Goal: Transaction & Acquisition: Purchase product/service

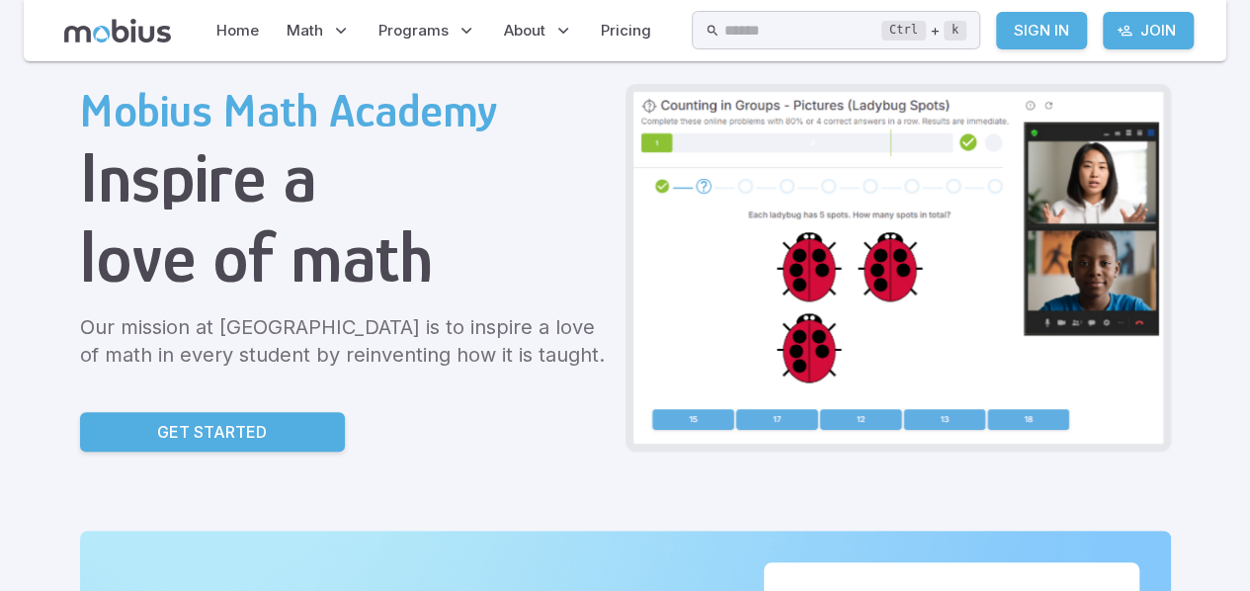
scroll to position [78, 0]
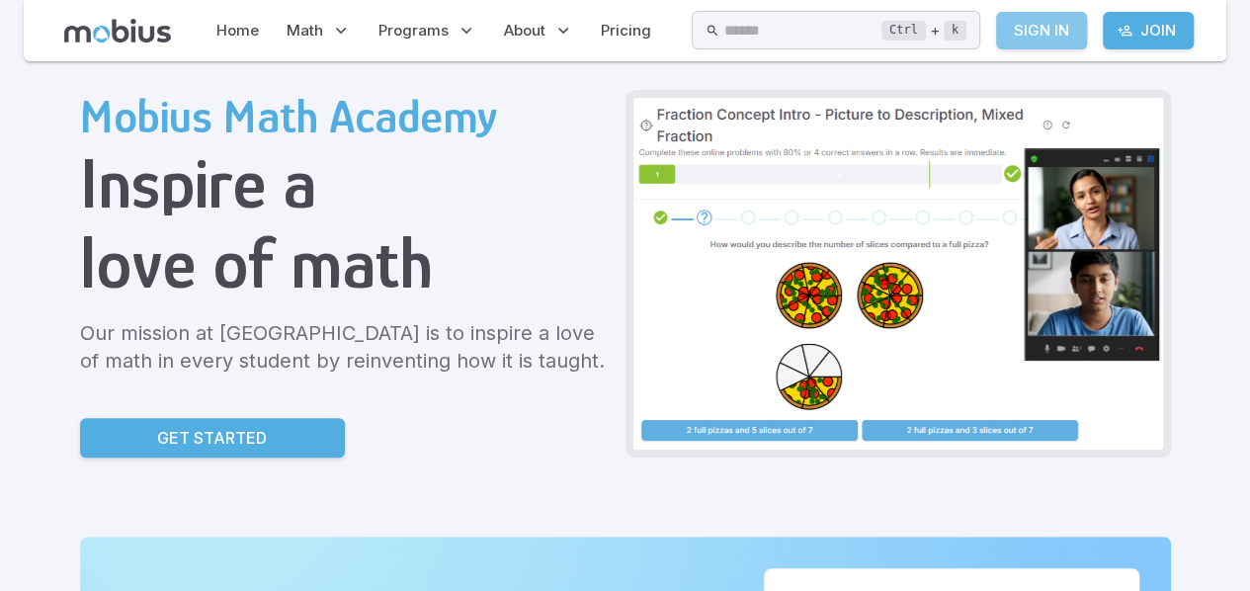
click at [1047, 27] on link "Sign In" at bounding box center [1041, 31] width 91 height 38
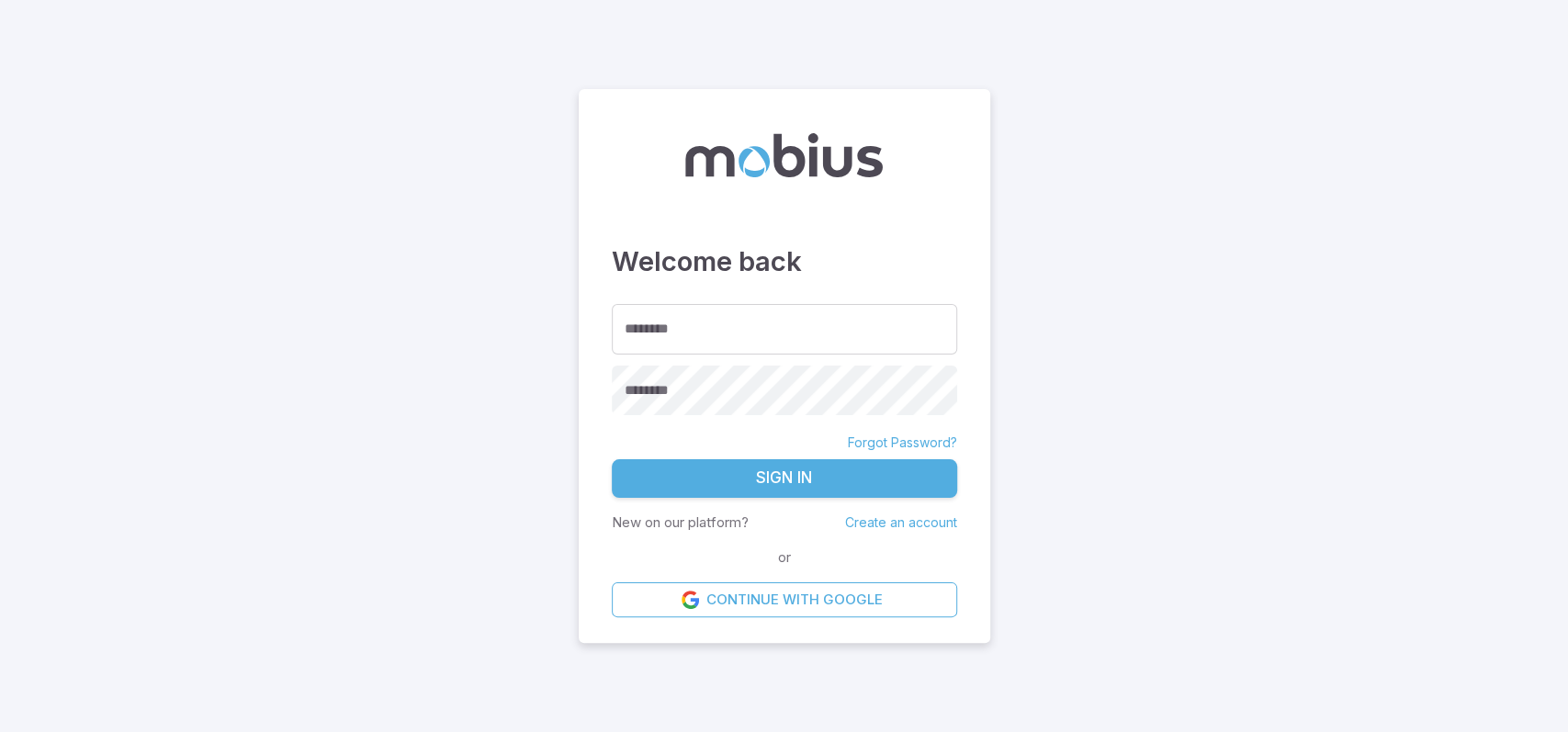
type input "**********"
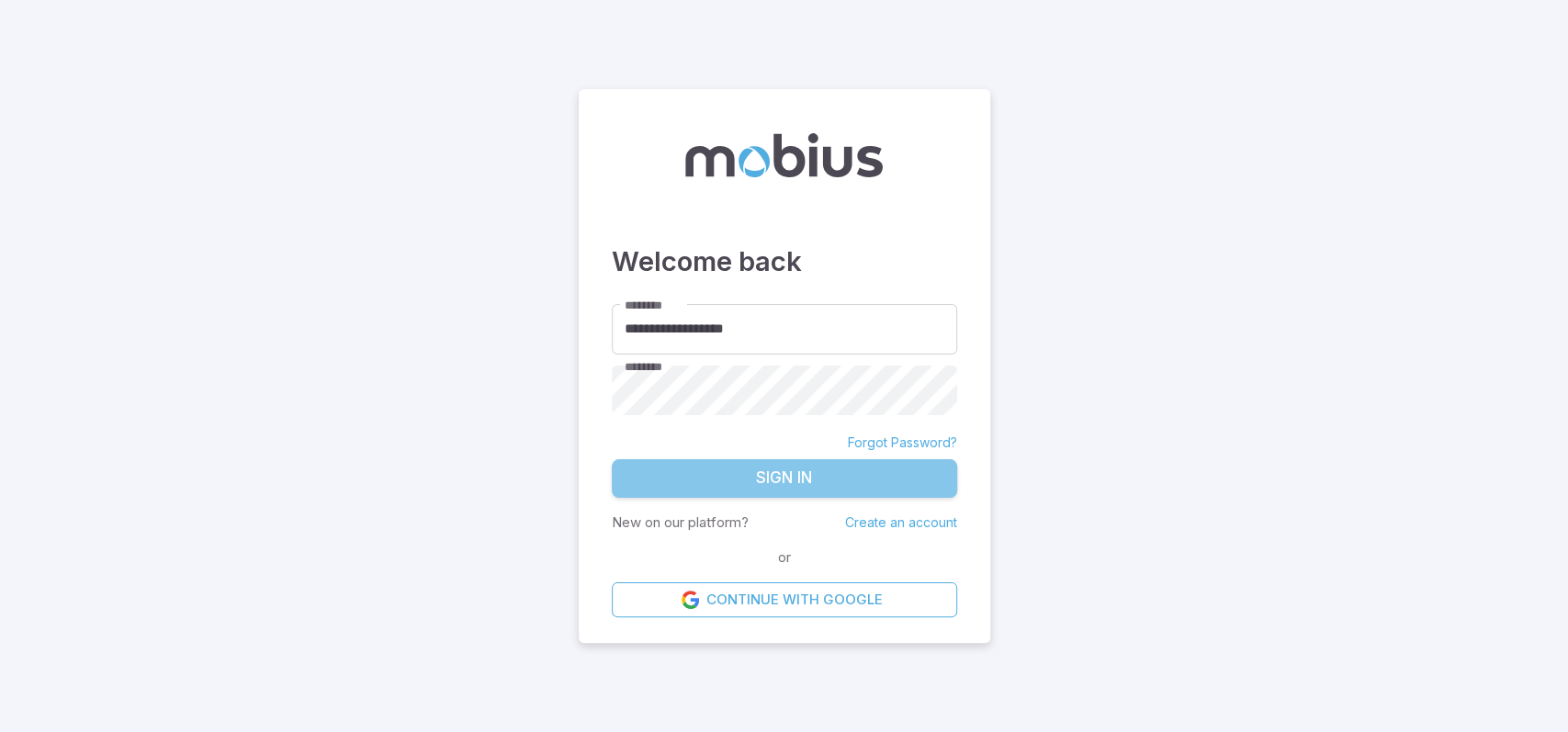
click at [877, 464] on button "Sign In" at bounding box center [784, 478] width 346 height 39
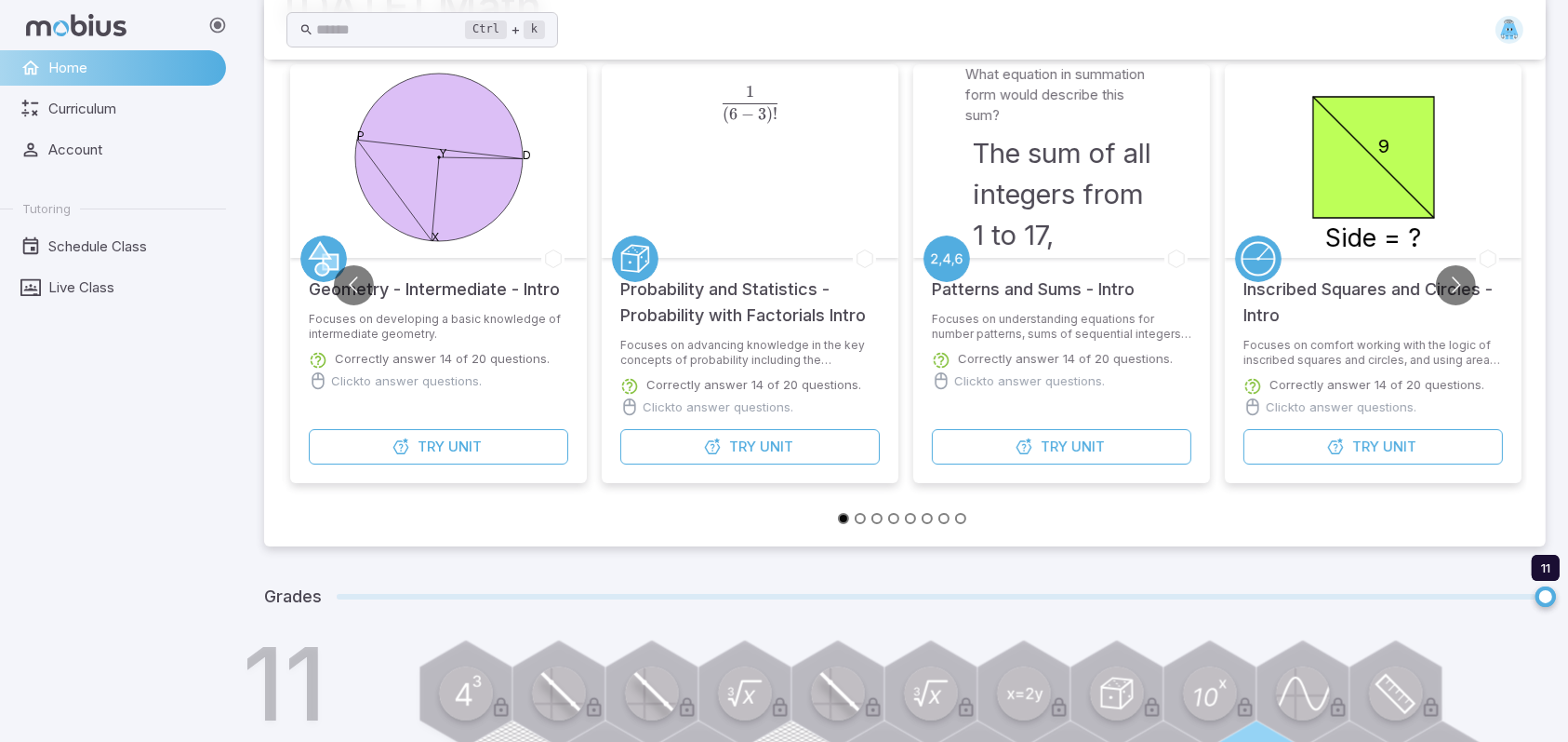
scroll to position [186, 0]
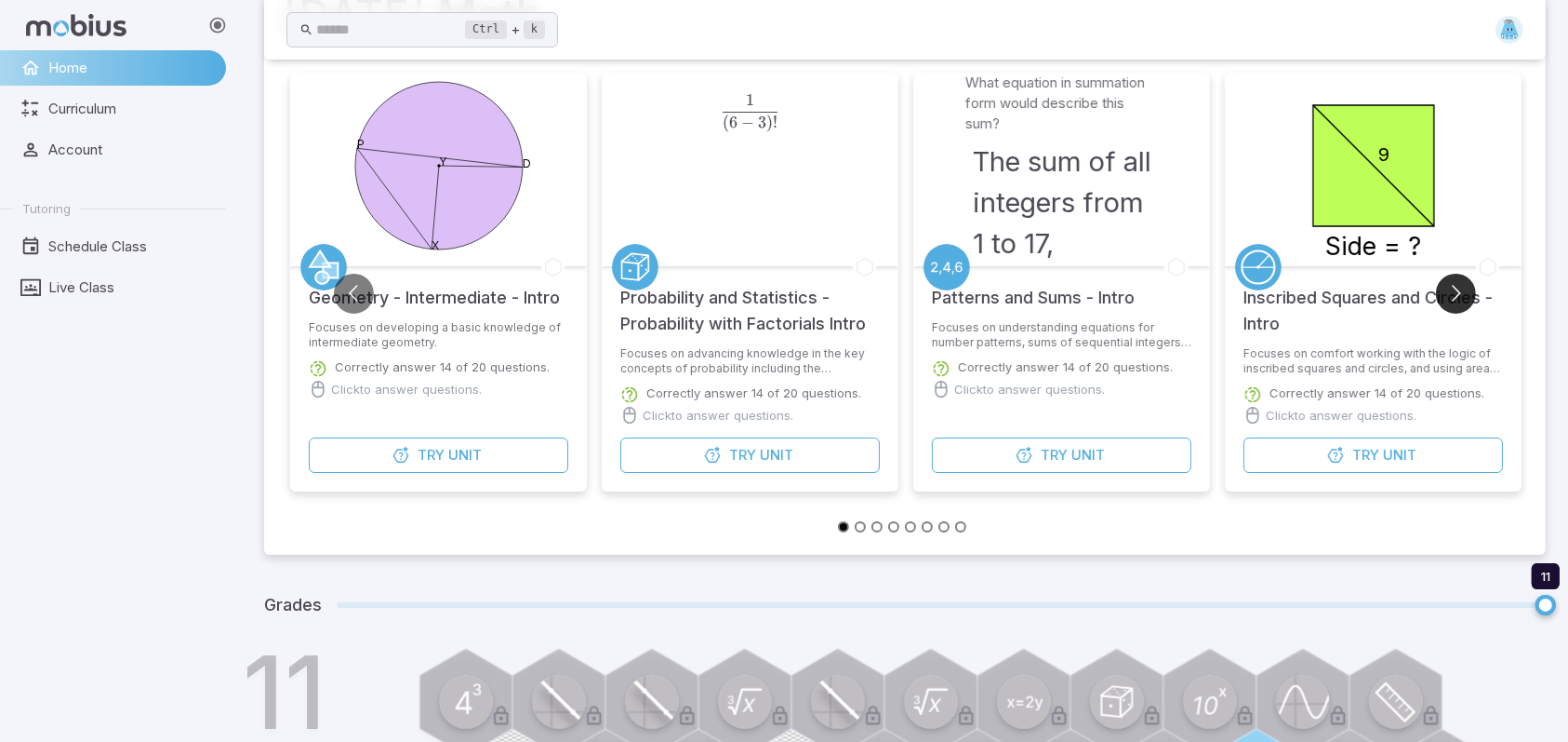
click at [1448, 291] on button "Go to next slide" at bounding box center [1456, 294] width 40 height 40
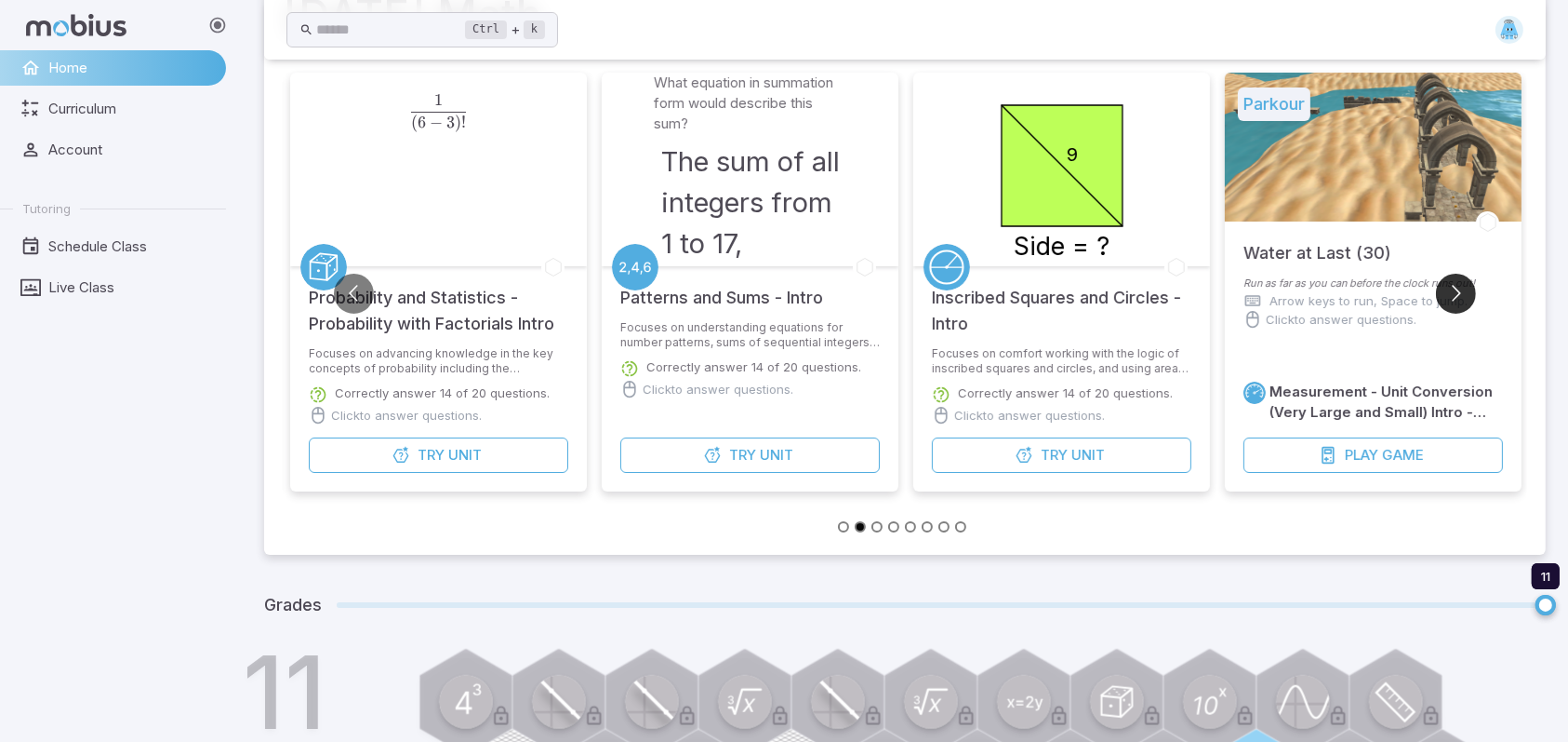
click at [1448, 291] on button "Go to next slide" at bounding box center [1456, 294] width 40 height 40
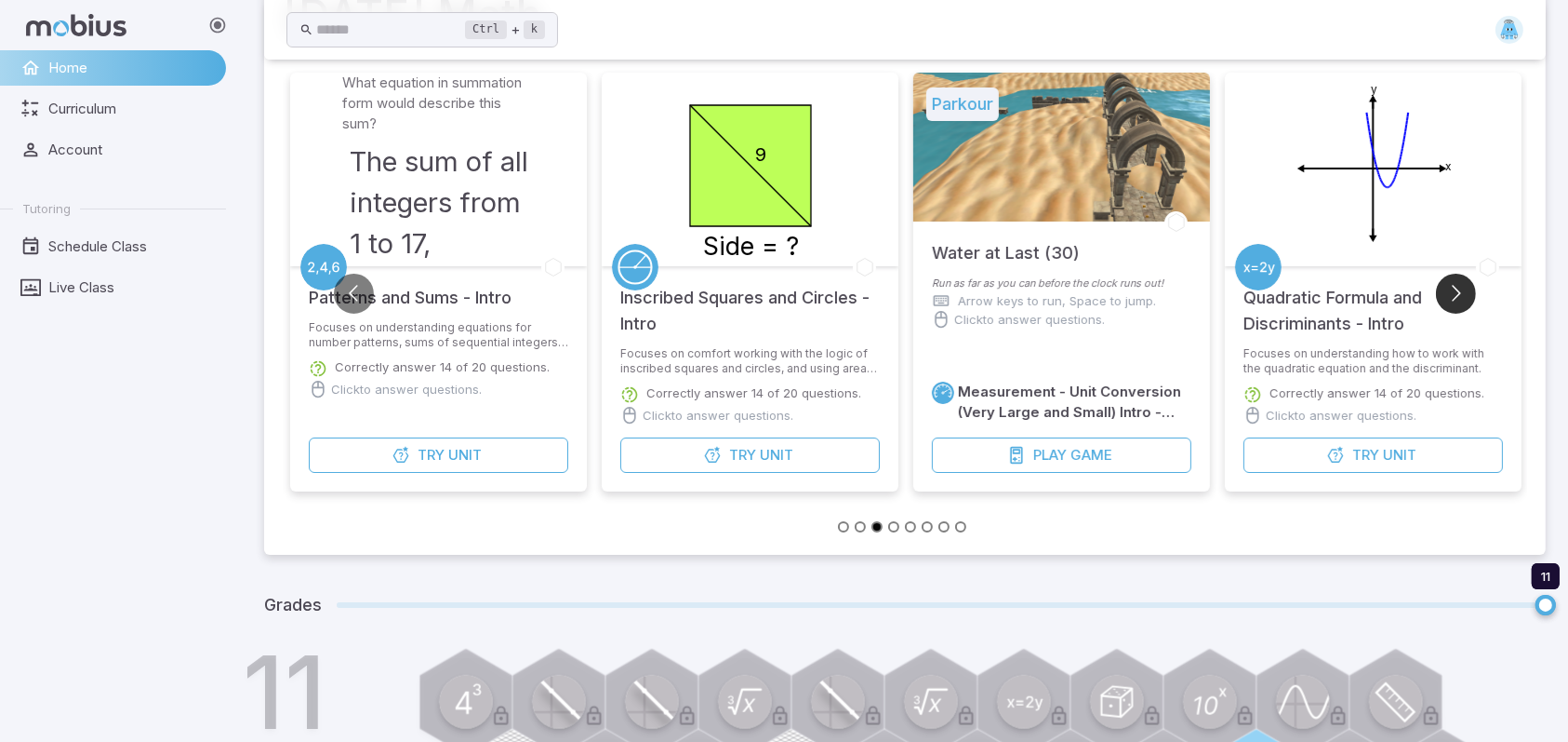
click at [1448, 291] on button "Go to next slide" at bounding box center [1456, 294] width 40 height 40
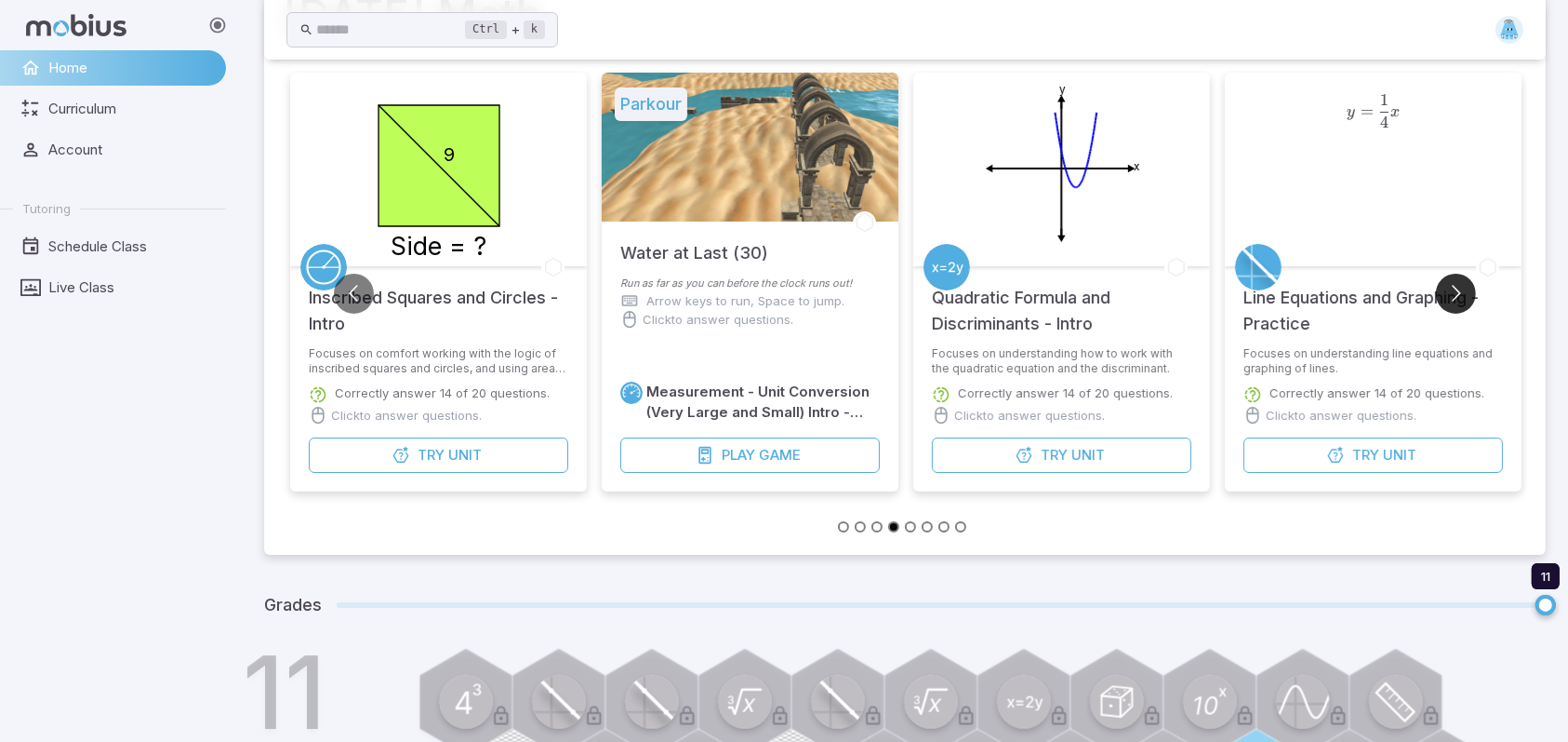
click at [1448, 291] on button "Go to next slide" at bounding box center [1456, 294] width 40 height 40
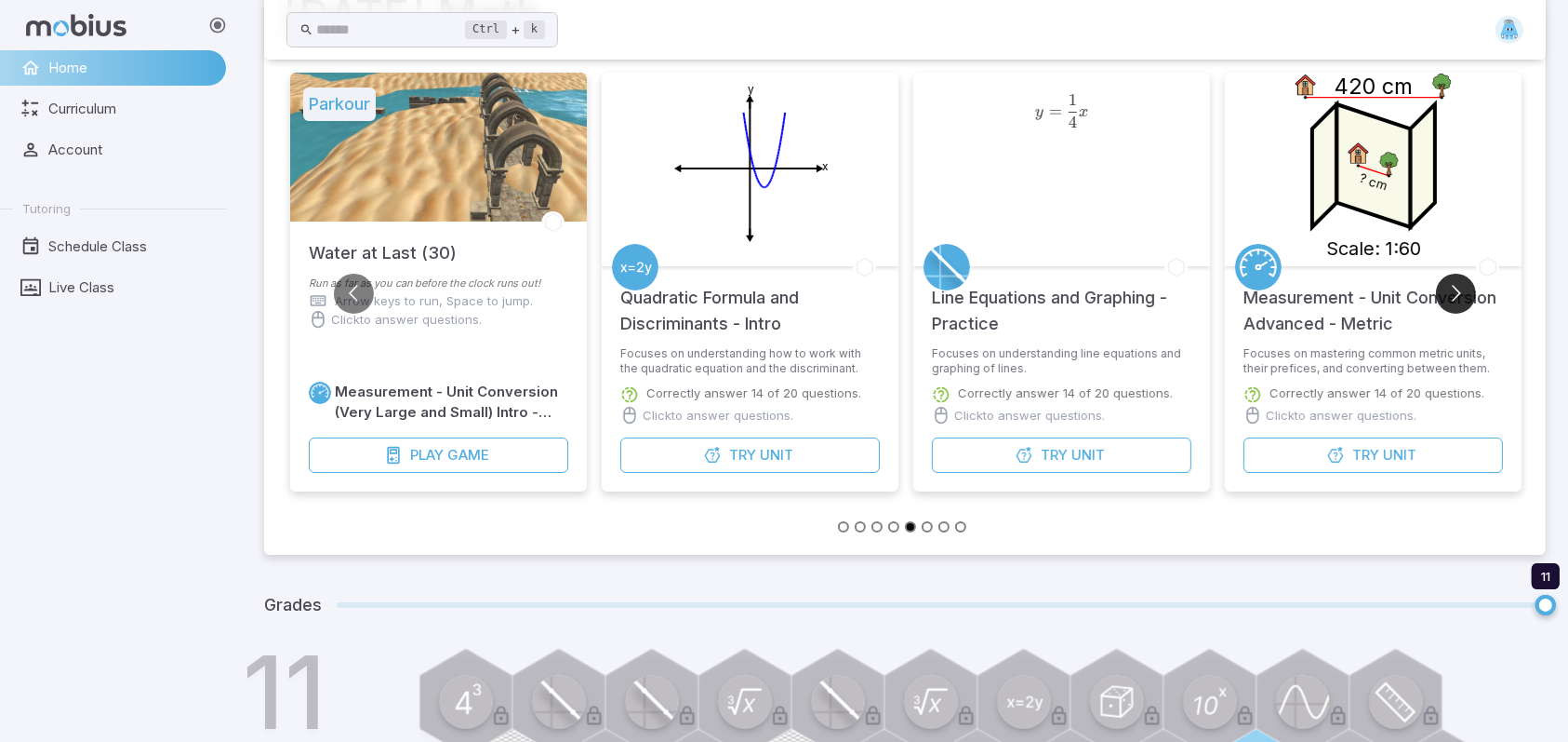
click at [1448, 291] on button "Go to next slide" at bounding box center [1456, 294] width 40 height 40
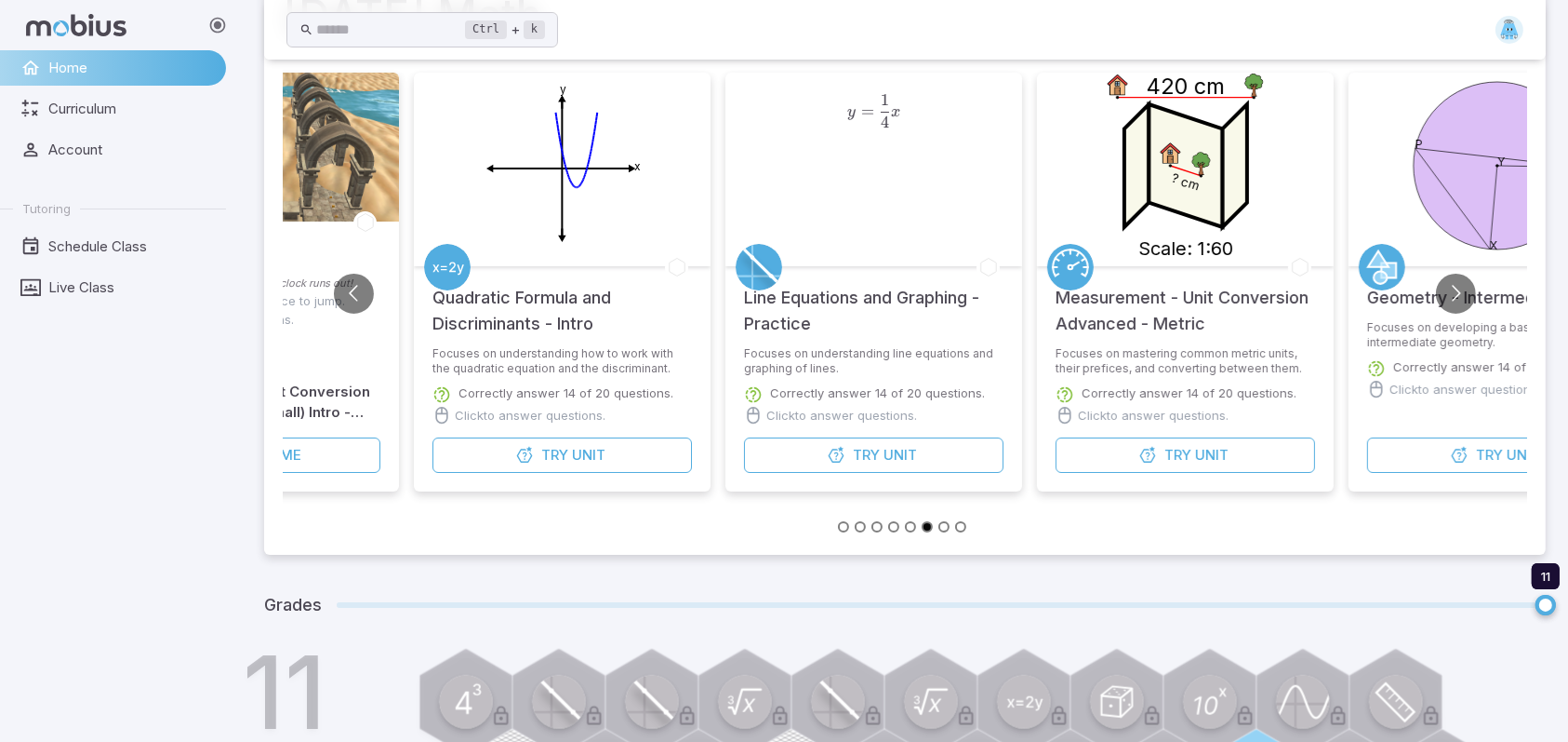
drag, startPoint x: 1108, startPoint y: 351, endPoint x: 1213, endPoint y: 331, distance: 106.9
click at [1213, 331] on div "Measurement - Unit Conversion Advanced - Metric" at bounding box center [1185, 306] width 296 height 80
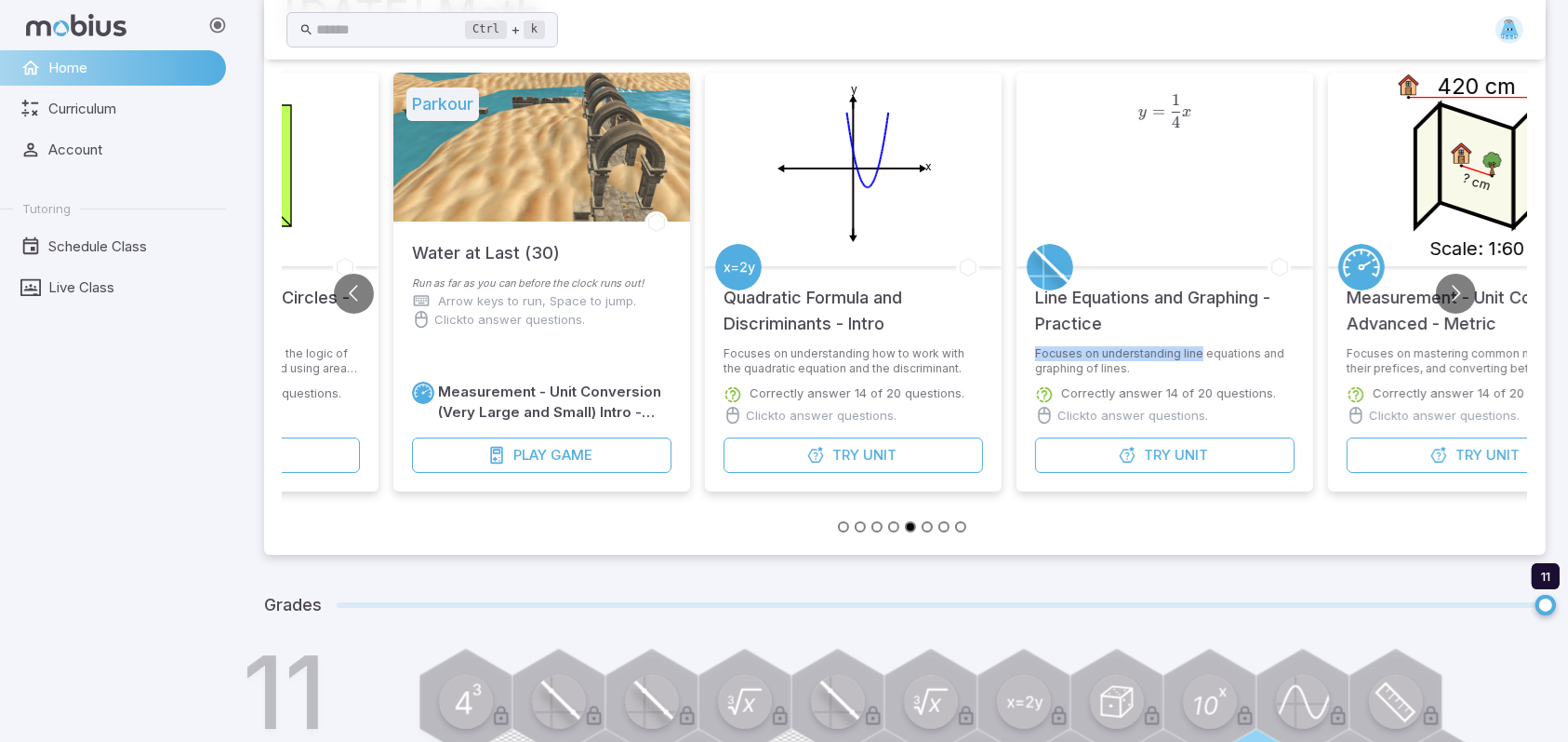
drag, startPoint x: 1094, startPoint y: 325, endPoint x: 1197, endPoint y: 353, distance: 106.7
click at [1197, 353] on div "y = 1 4 x y=\frac{1}{4}x y = 4 1 ​ x Line Equations and Graphing - Practice Foc…" at bounding box center [1164, 282] width 296 height 419
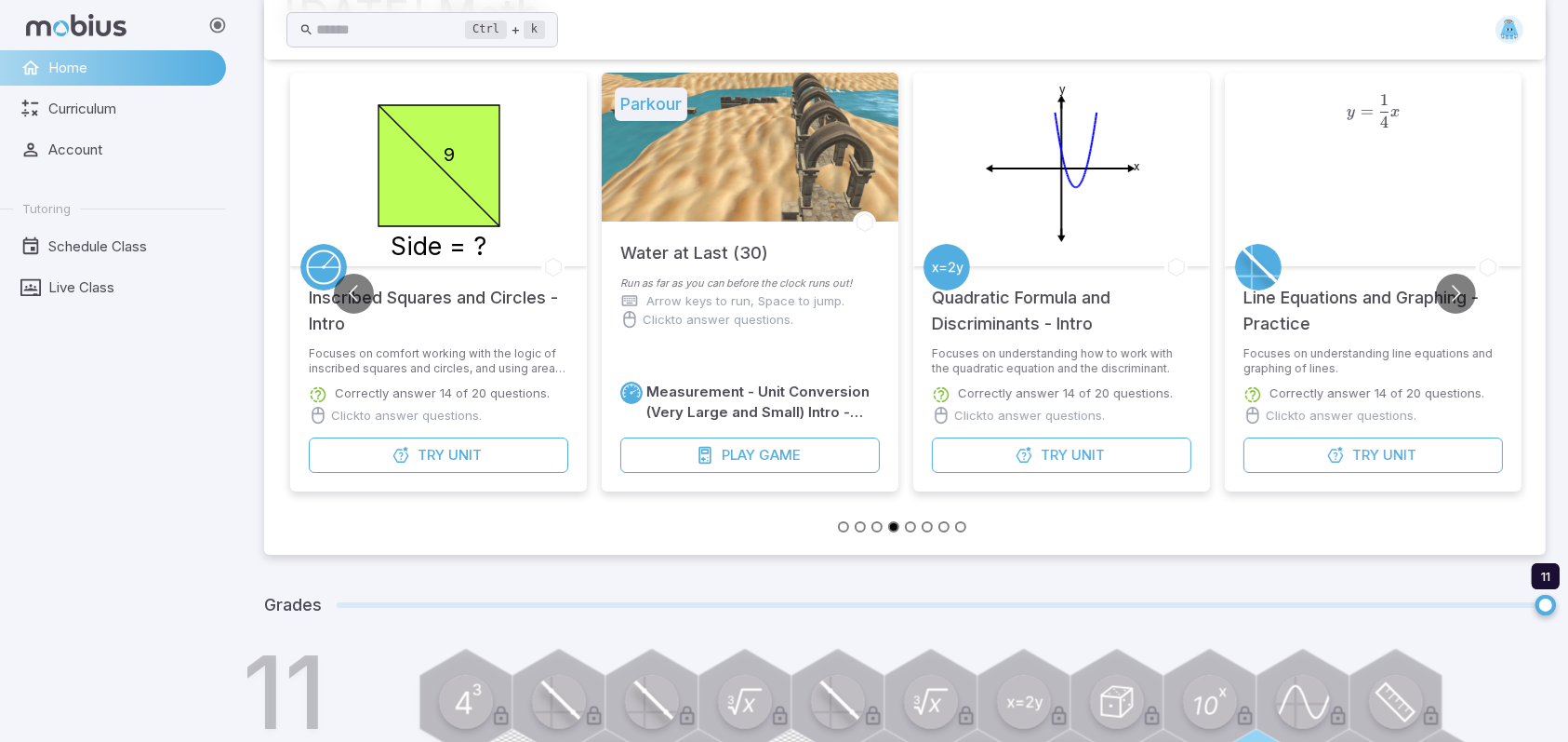
click at [1197, 353] on div "Focuses on understanding how to work with the quadratic equation and the discri…" at bounding box center [1061, 391] width 296 height 89
click at [1329, 463] on button "Try Unit" at bounding box center [1373, 455] width 260 height 36
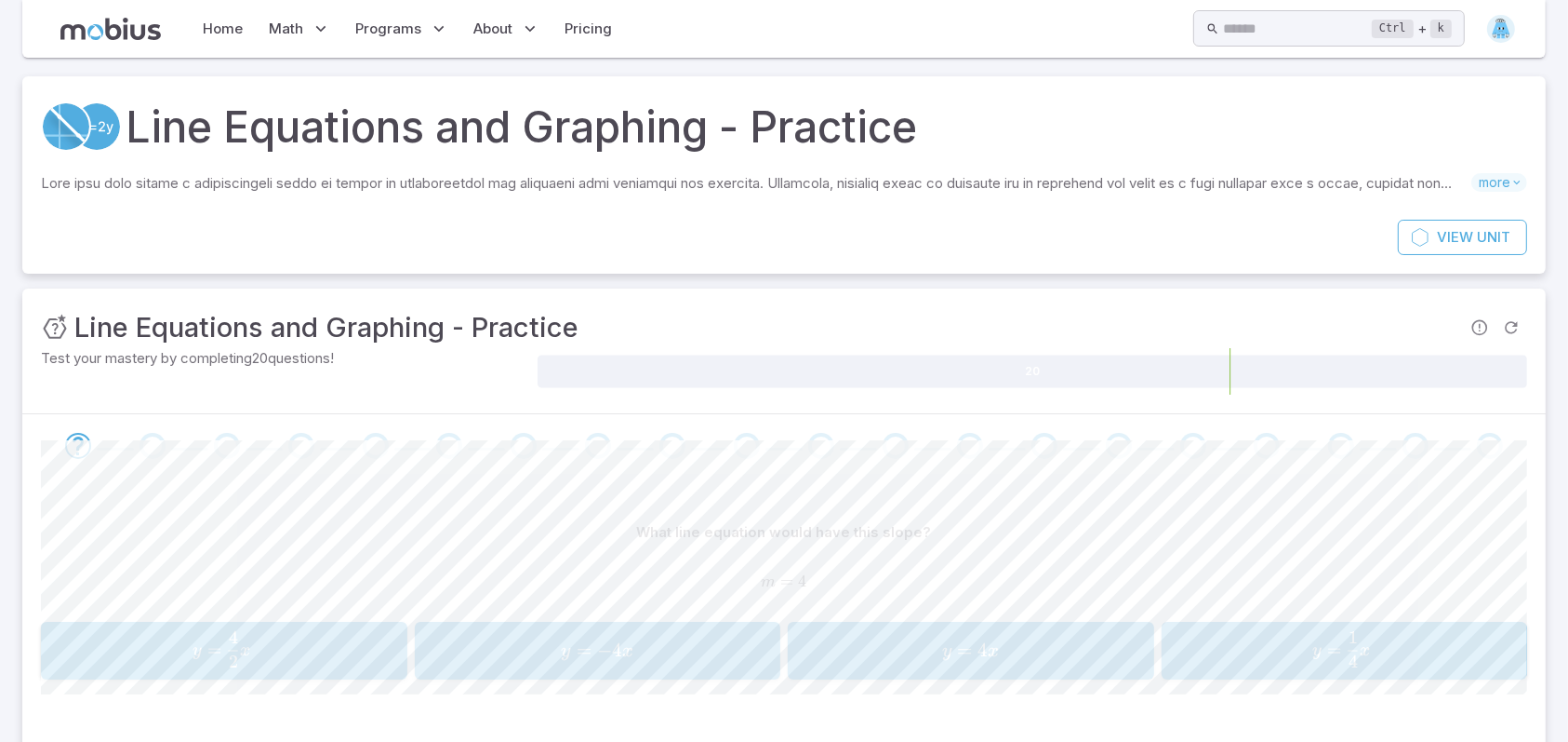
scroll to position [95, 0]
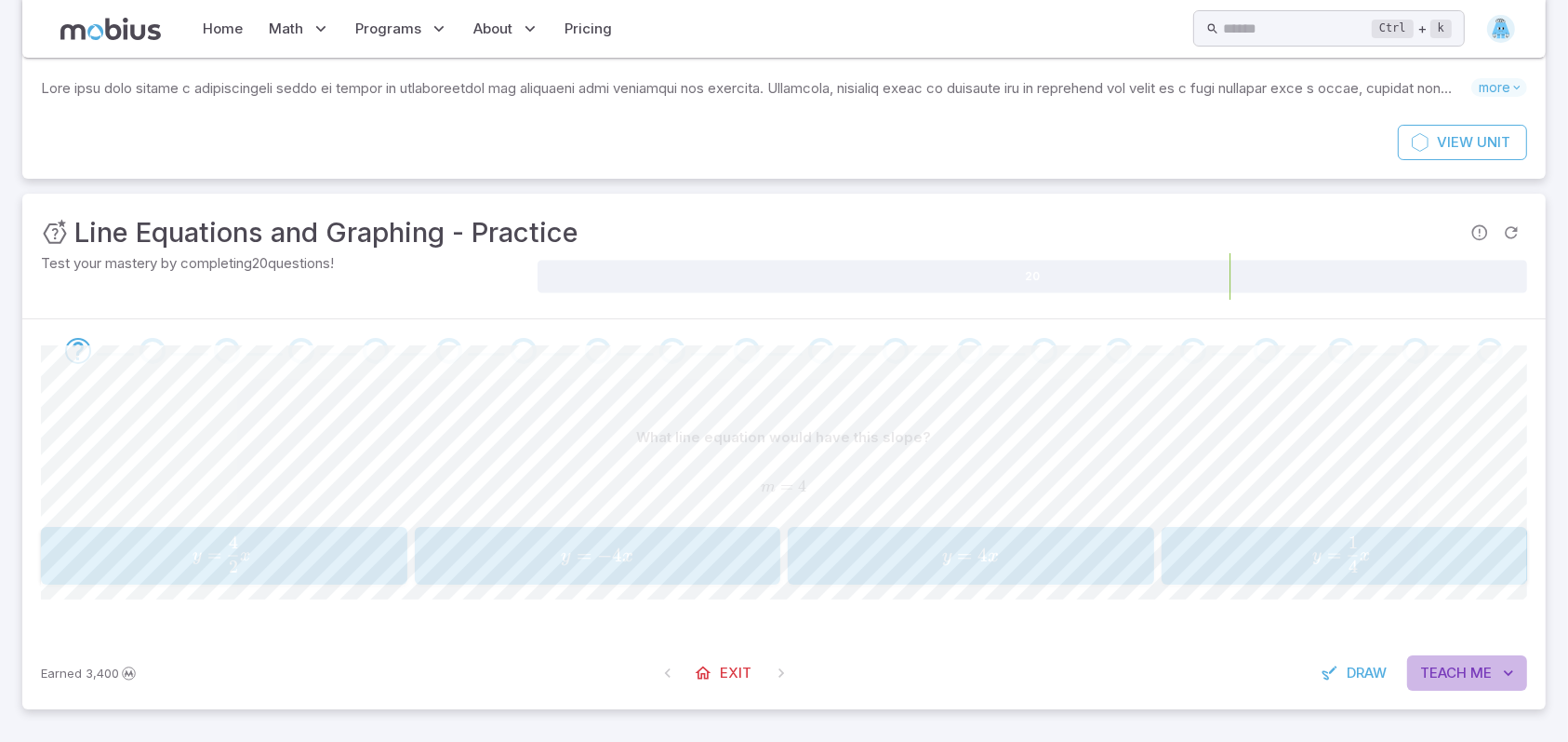
click at [1464, 669] on span "Teach" at bounding box center [1443, 673] width 46 height 21
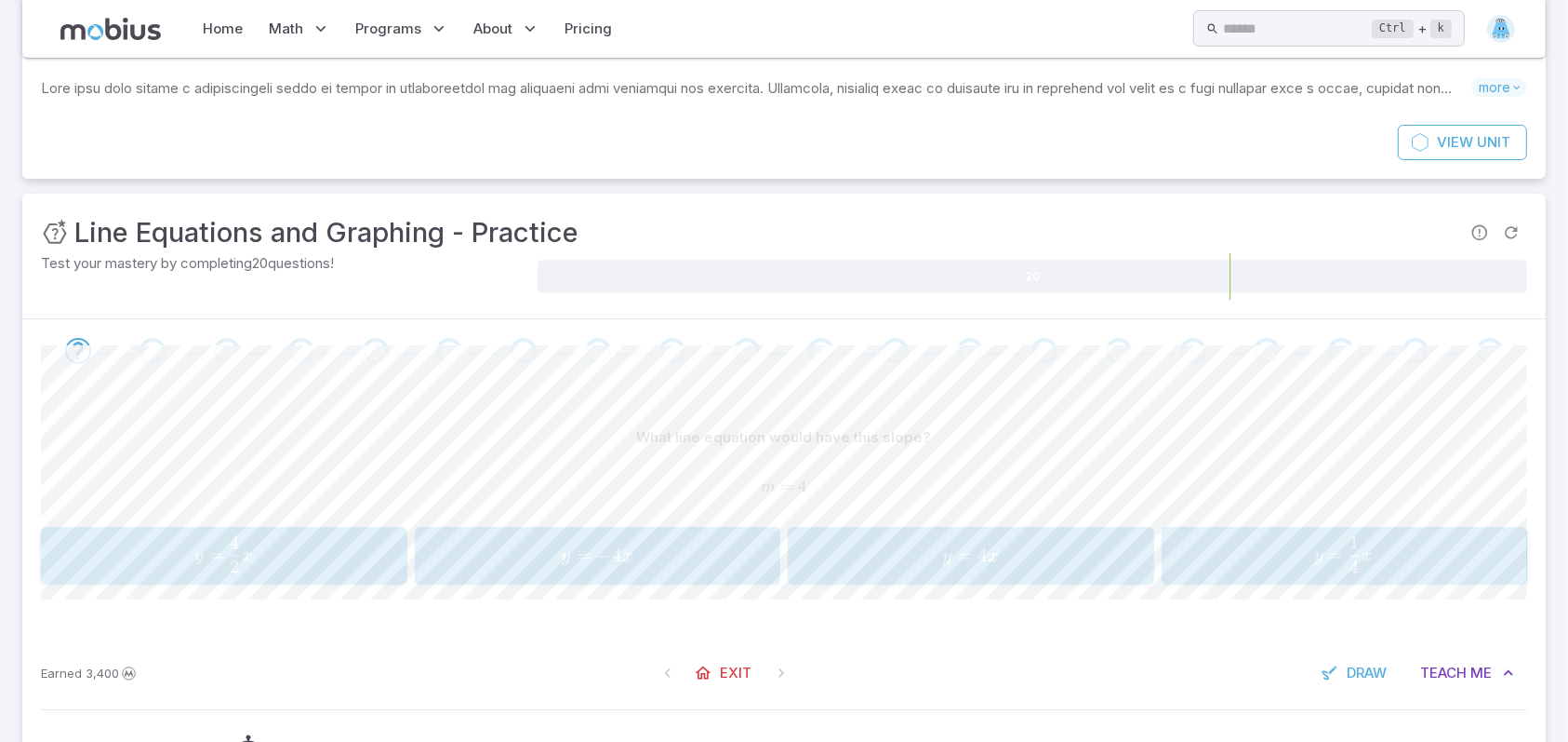
drag, startPoint x: 1554, startPoint y: 590, endPoint x: 1572, endPoint y: 593, distance: 18.2
click at [1555, 593] on section "Line Equations and Graphing - Practice Skills you will learn include: Slope Y =…" at bounding box center [784, 451] width 1568 height 978
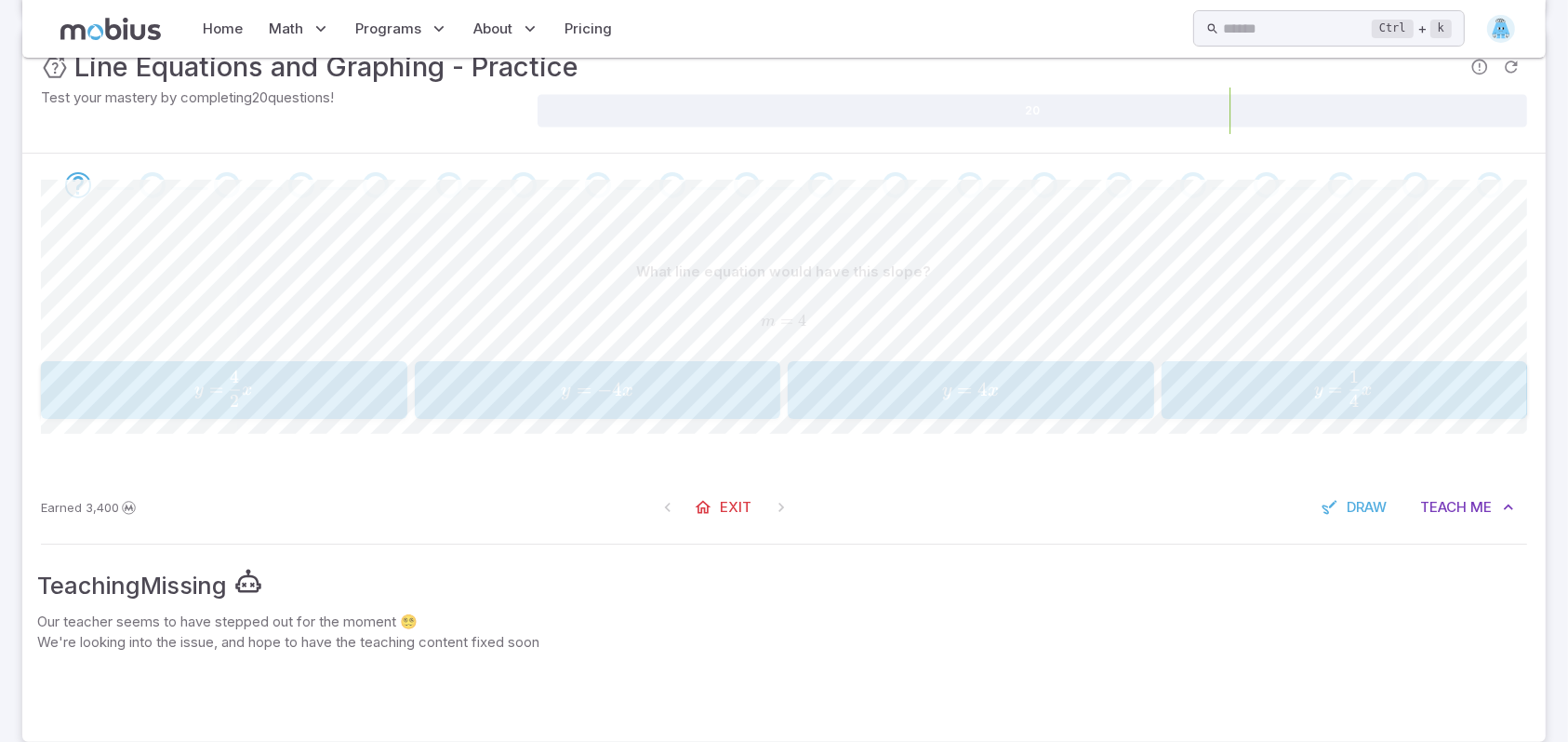
scroll to position [292, 0]
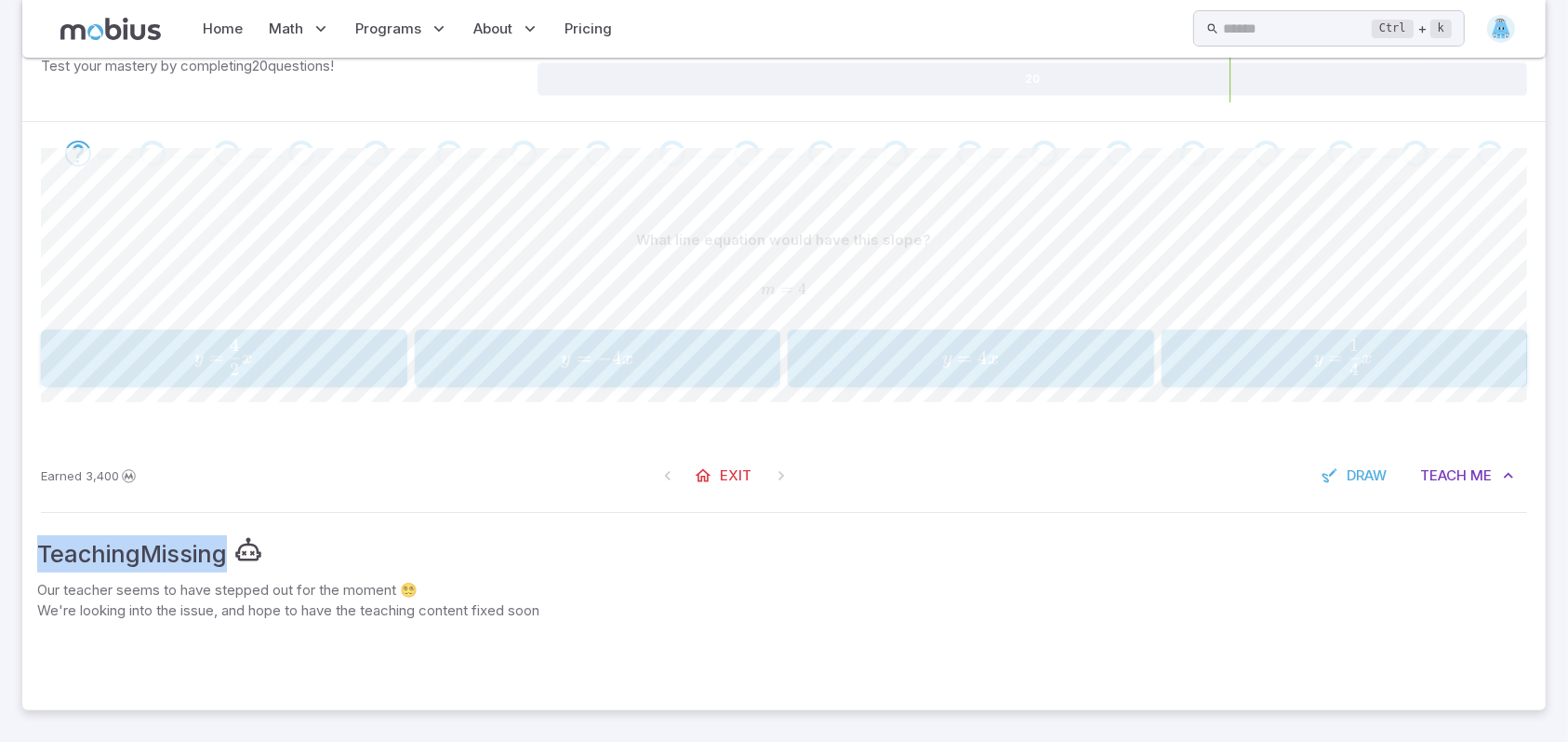
drag, startPoint x: 238, startPoint y: 562, endPoint x: 38, endPoint y: 577, distance: 200.6
click at [38, 577] on div "Teaching Missing" at bounding box center [784, 556] width 1494 height 44
click at [587, 605] on p "We're looking into the issue, and hope to have the teaching content fixed soon" at bounding box center [784, 610] width 1494 height 21
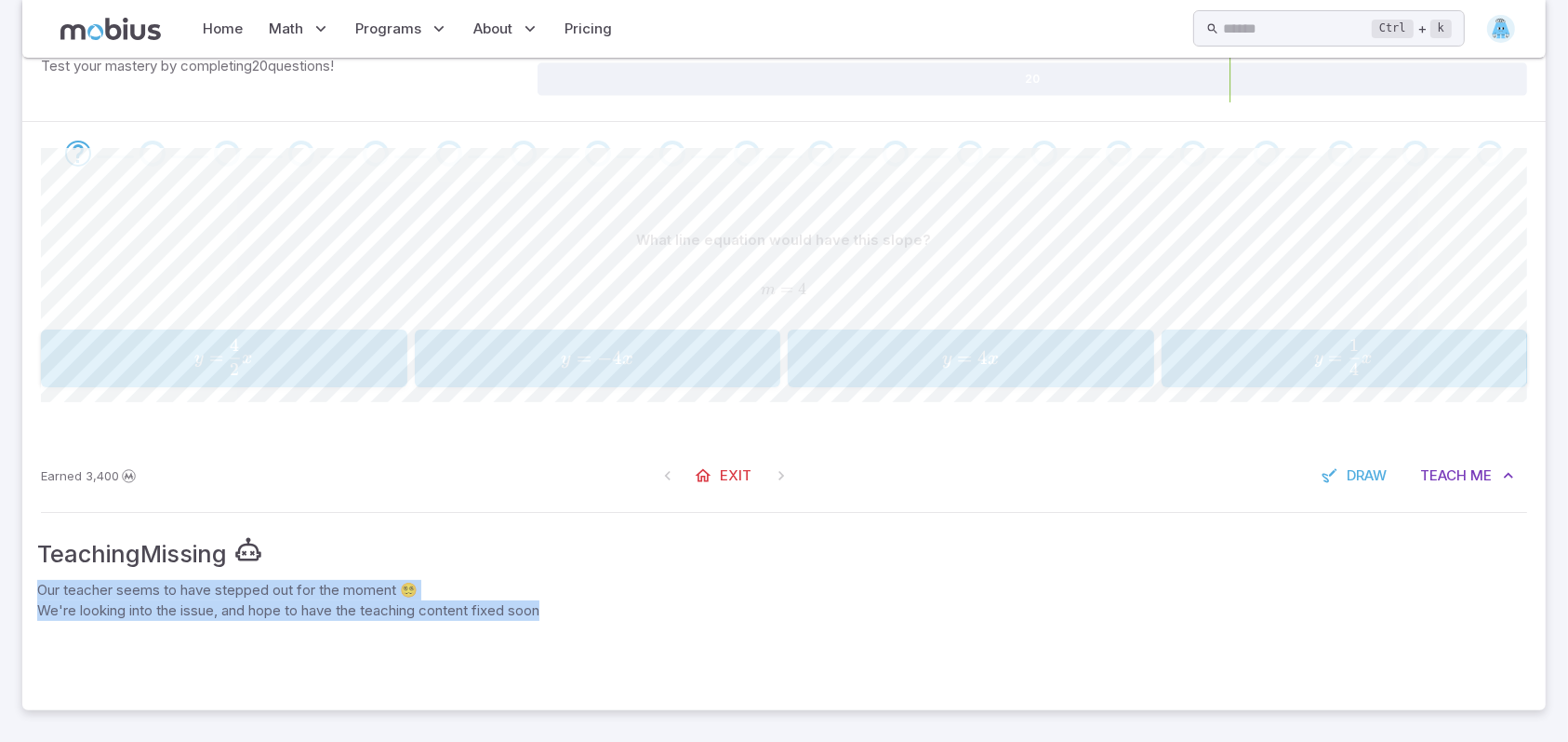
drag, startPoint x: 586, startPoint y: 604, endPoint x: 8, endPoint y: 595, distance: 578.1
click at [8, 595] on section "Line Equations and Graphing - Practice Skills you will learn include: Slope Y =…" at bounding box center [784, 254] width 1568 height 978
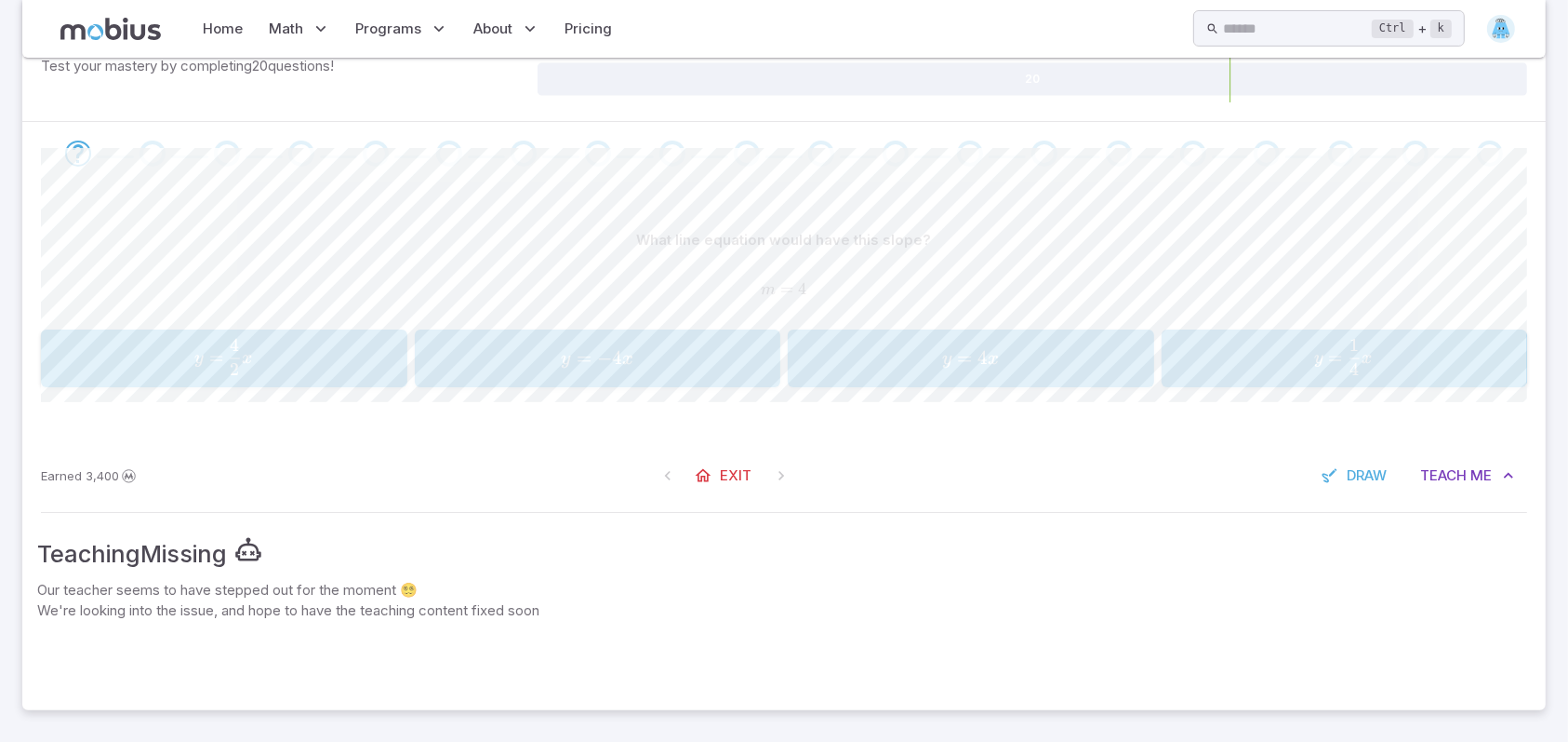
click at [63, 628] on div at bounding box center [784, 657] width 1494 height 74
click at [1331, 481] on icon "button" at bounding box center [1330, 476] width 19 height 19
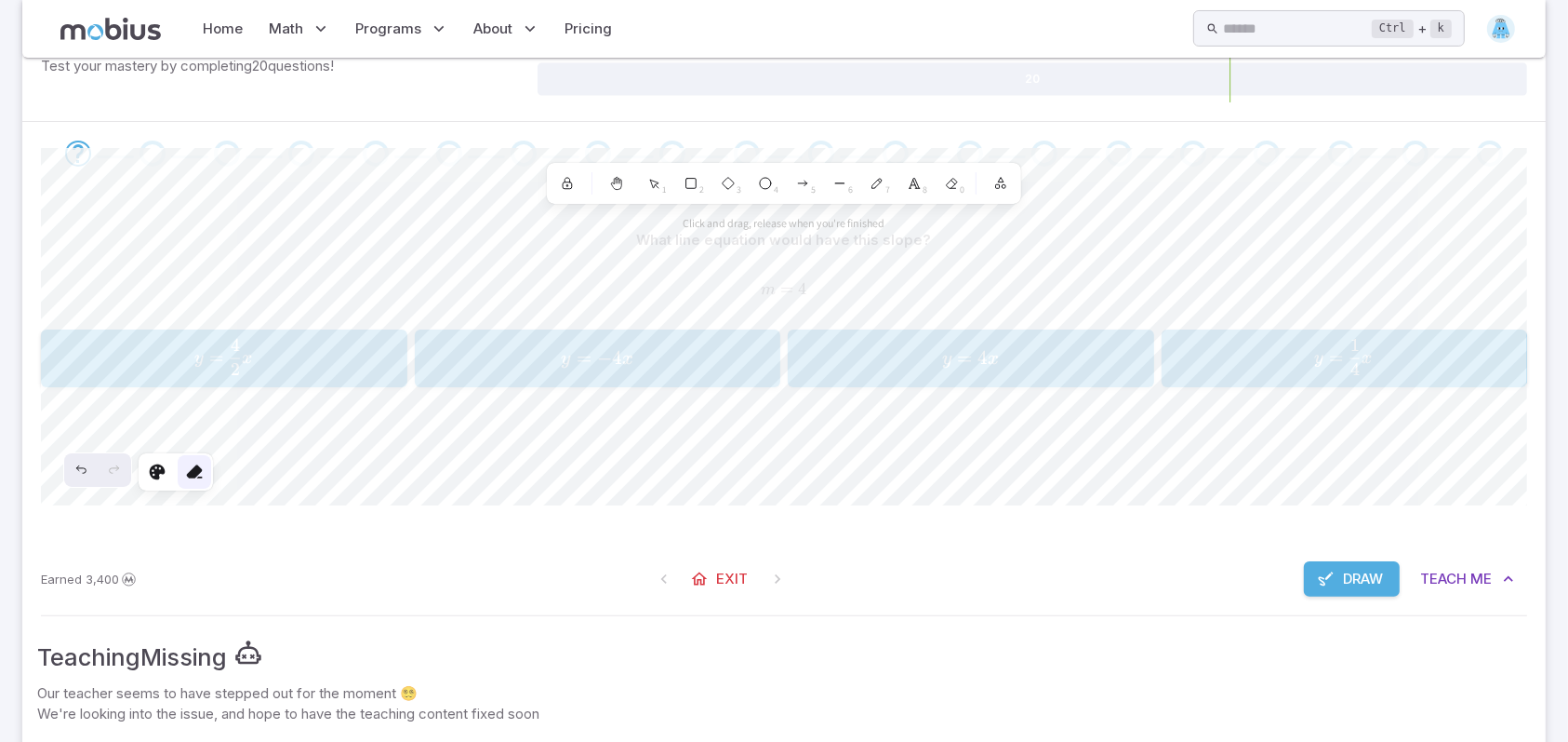
click at [186, 468] on icon at bounding box center [195, 472] width 19 height 19
click at [164, 479] on icon at bounding box center [157, 472] width 19 height 19
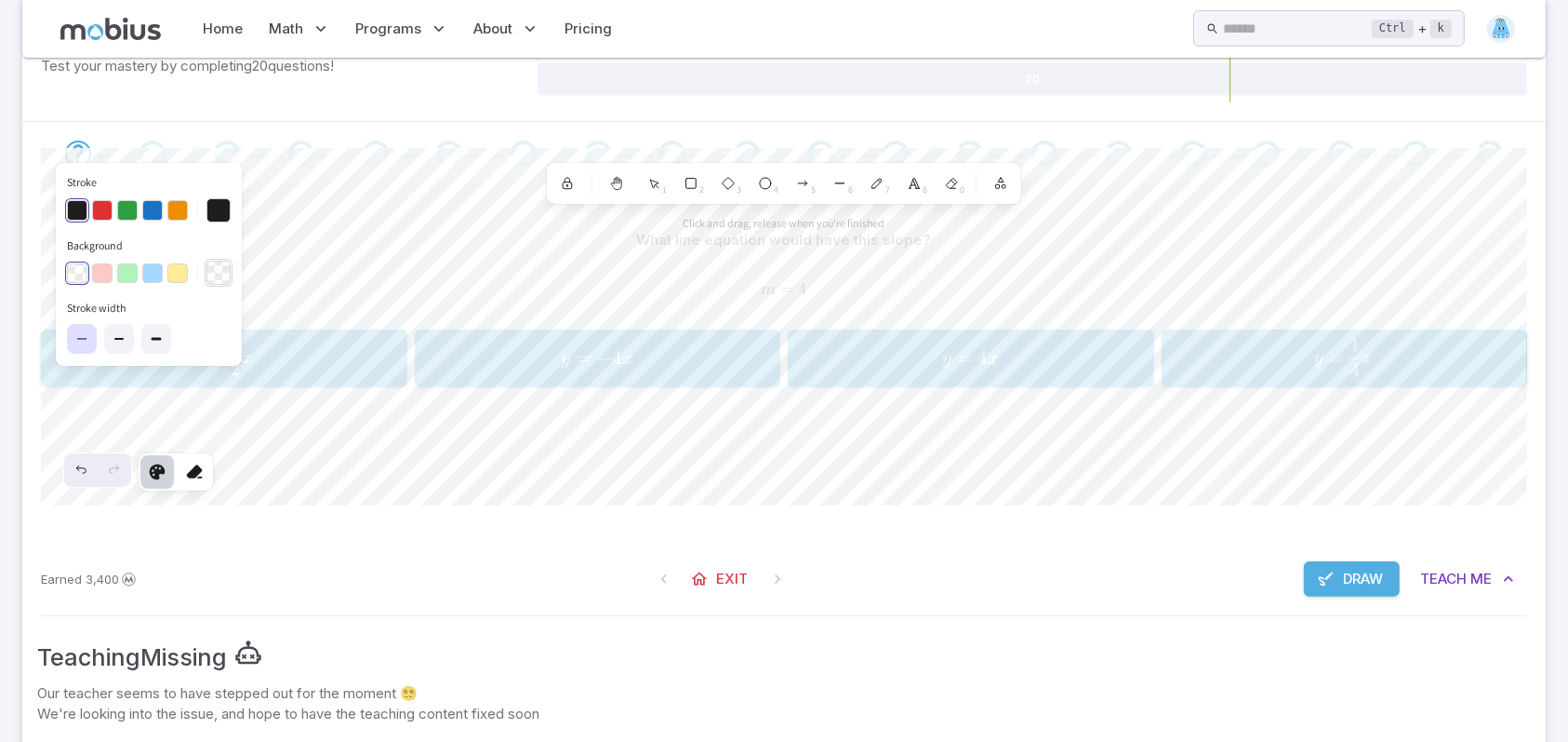
click at [219, 272] on button "Background" at bounding box center [218, 273] width 24 height 24
click at [1500, 129] on div at bounding box center [784, 153] width 1524 height 63
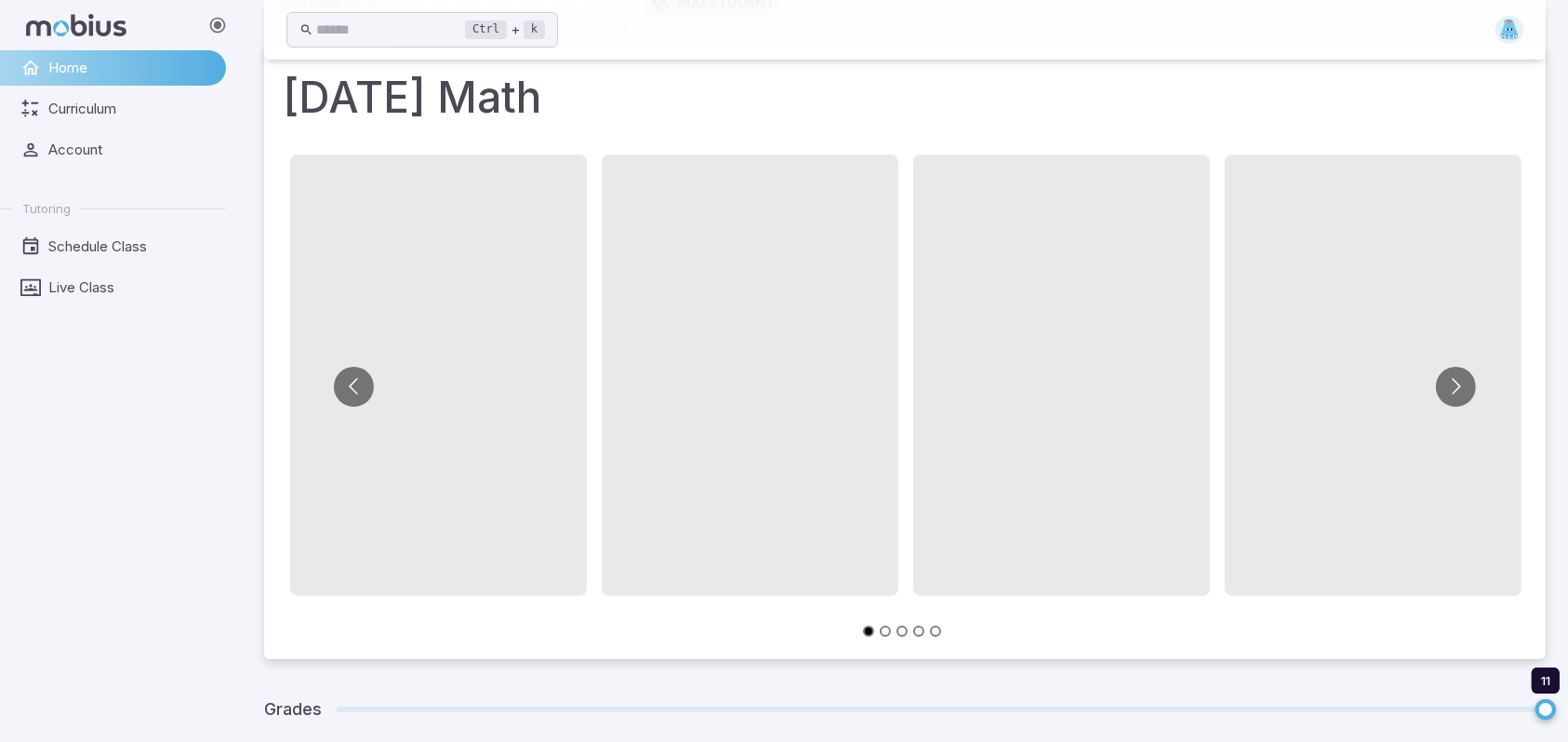
scroll to position [0, 0]
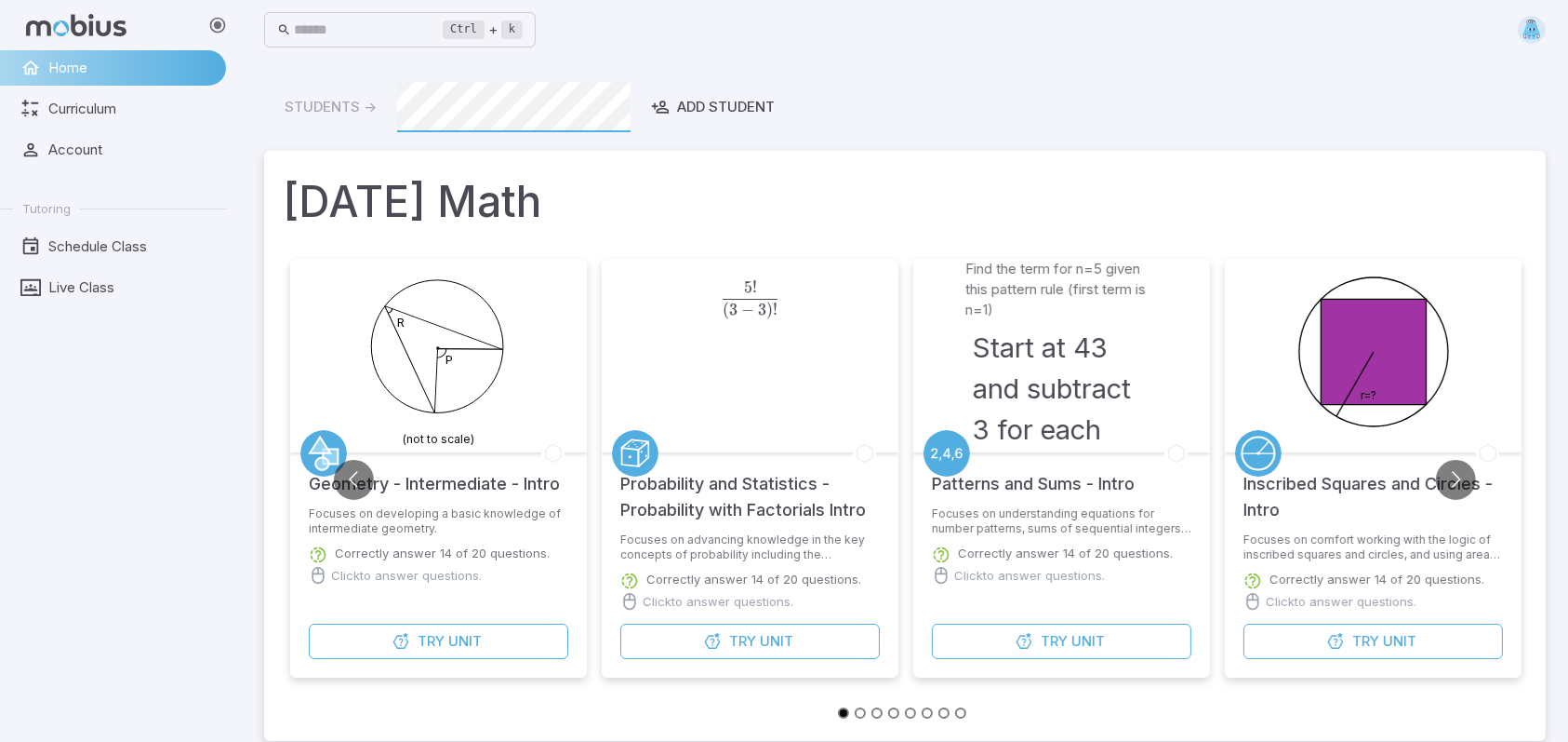
click at [1377, 347] on circle at bounding box center [1373, 351] width 149 height 149
click at [1376, 652] on button "Try Unit" at bounding box center [1373, 641] width 260 height 36
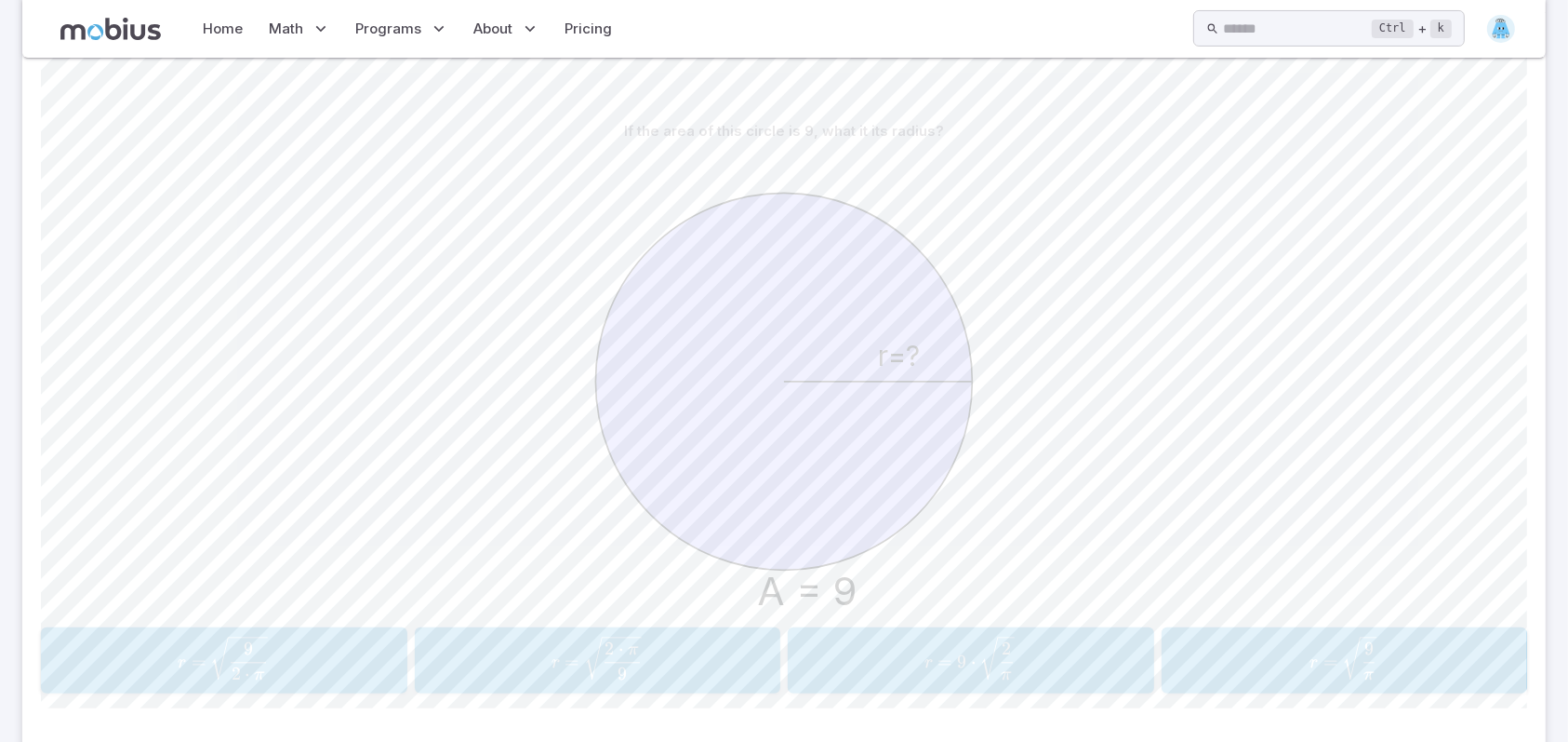
scroll to position [509, 0]
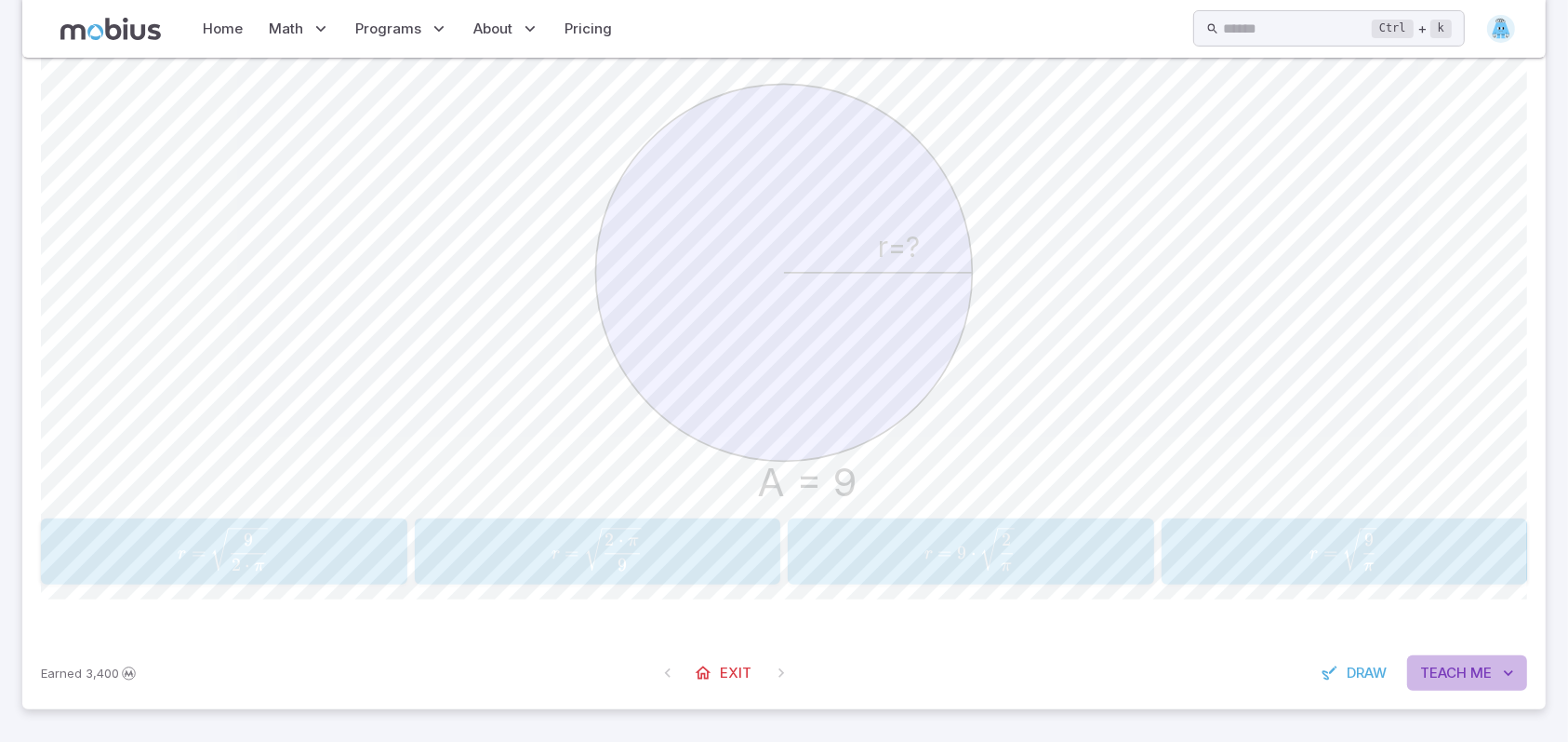
click at [1474, 664] on span "Me" at bounding box center [1480, 673] width 22 height 21
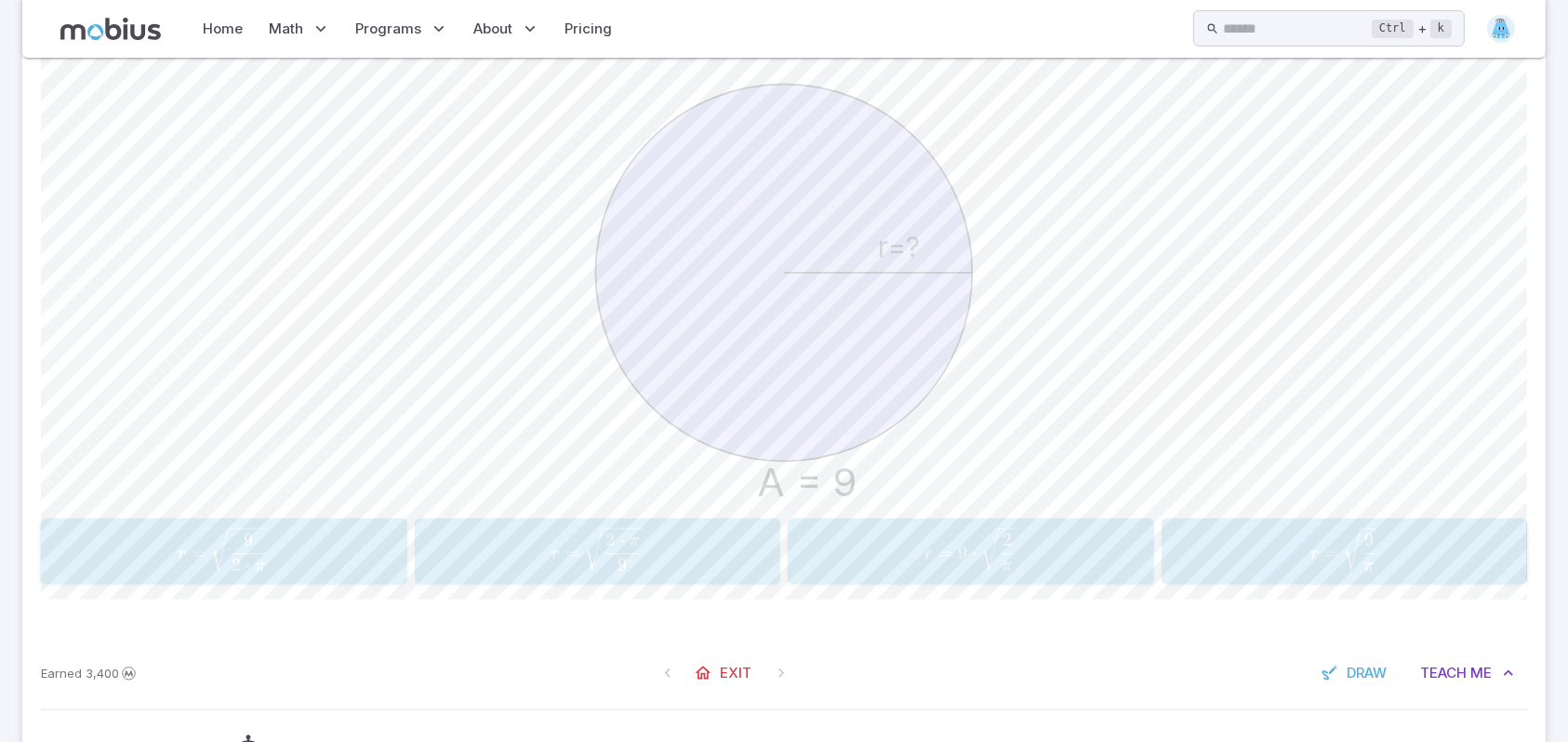
scroll to position [707, 0]
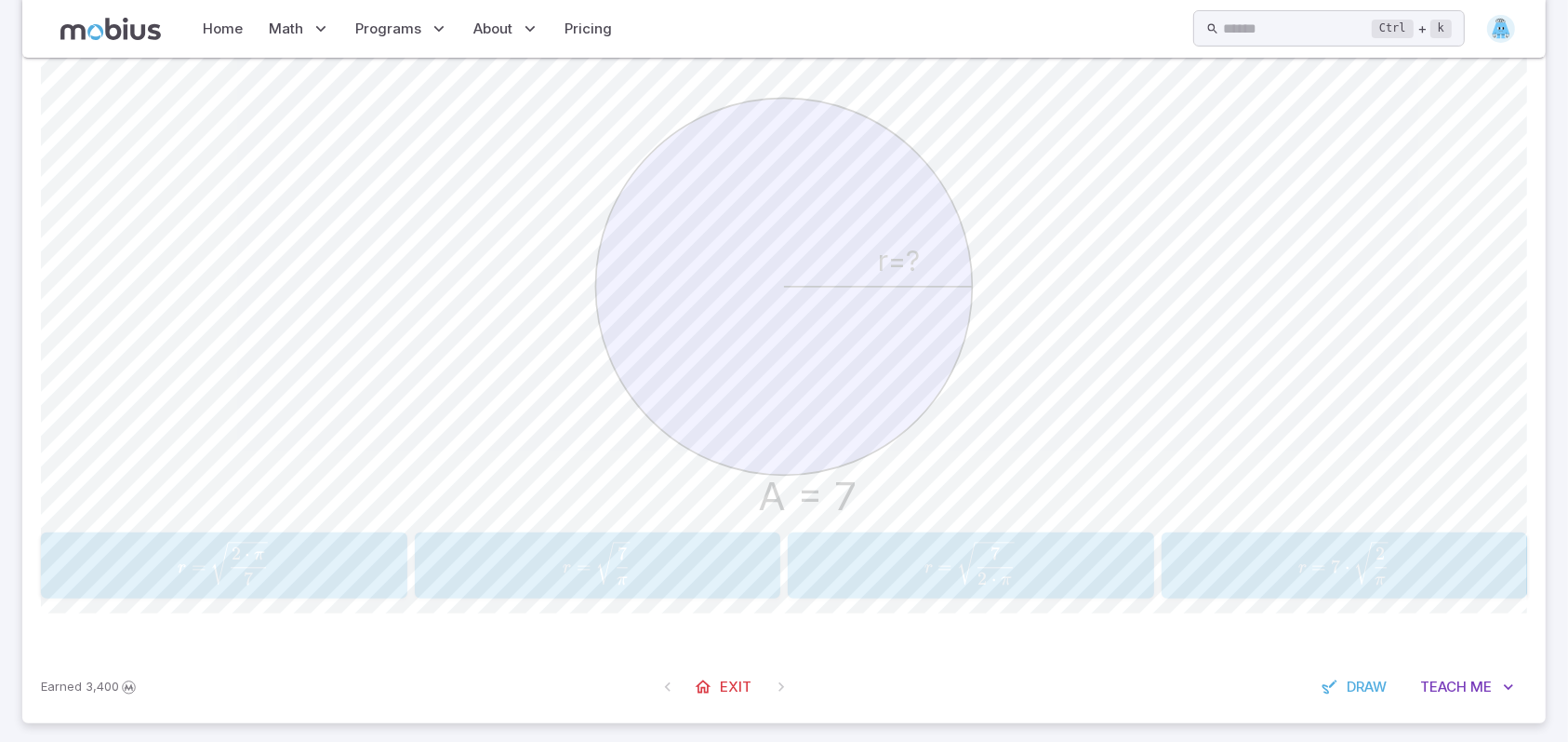
scroll to position [509, 0]
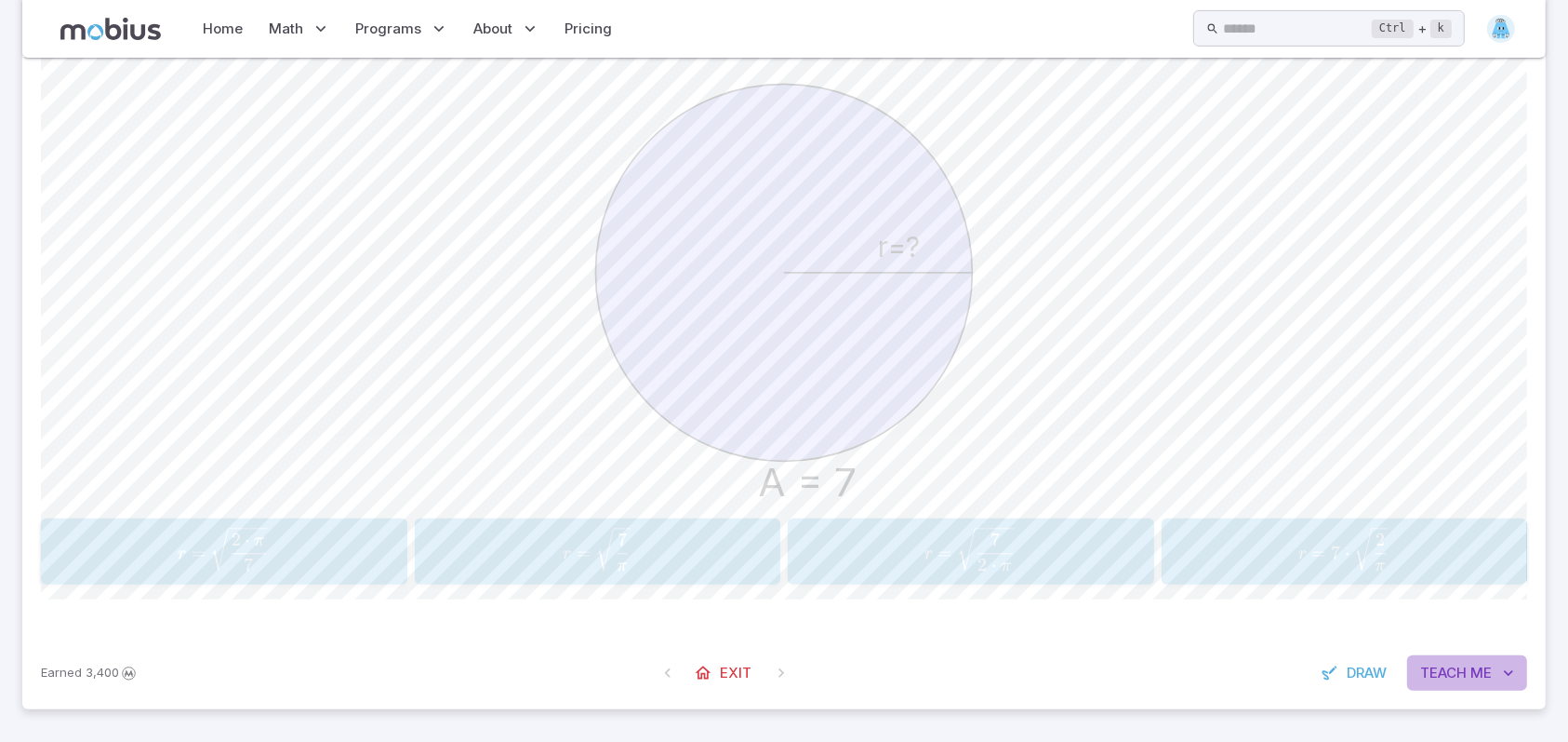
click at [1468, 673] on button "Teach Me" at bounding box center [1466, 673] width 120 height 36
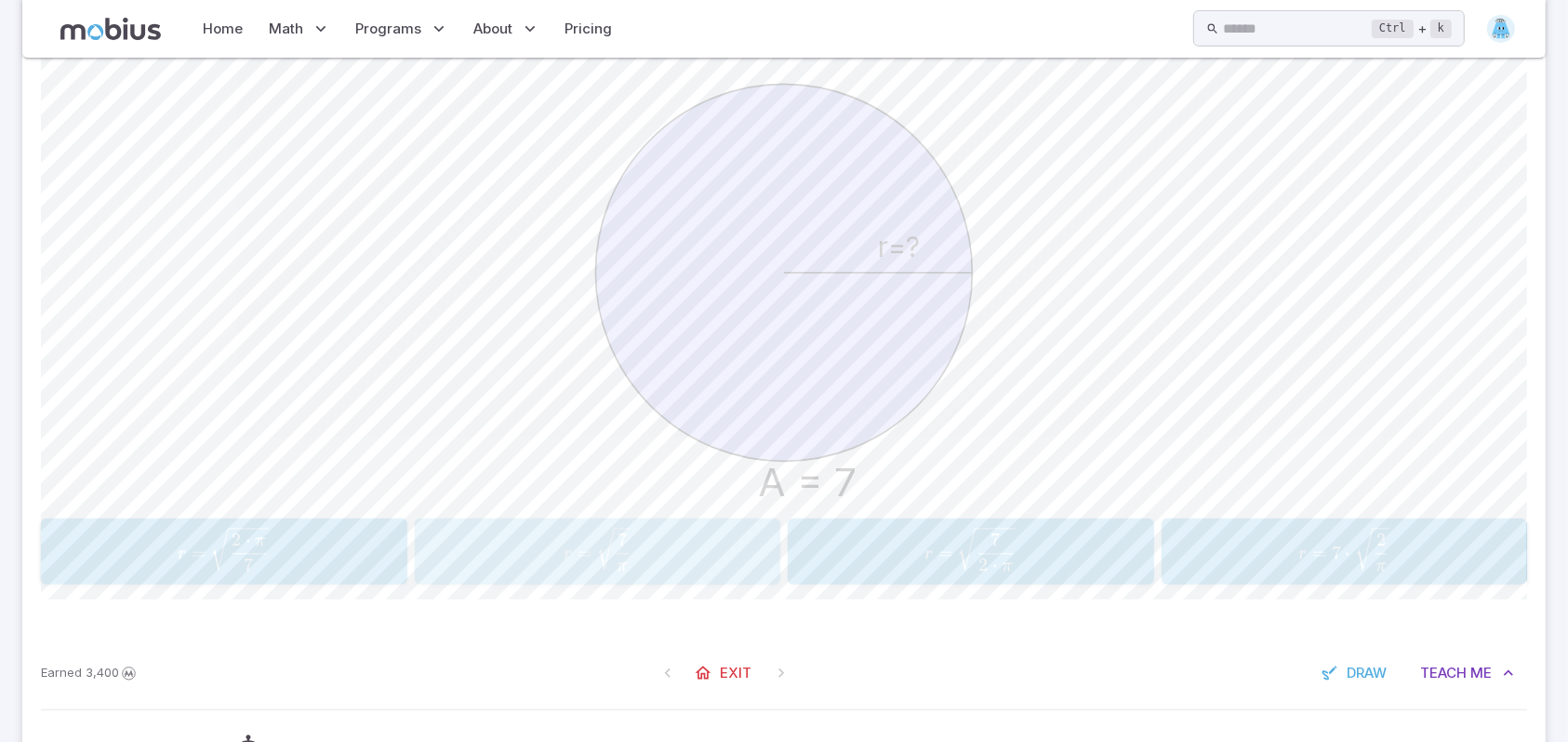
click at [598, 558] on span "button" at bounding box center [613, 566] width 35 height 15
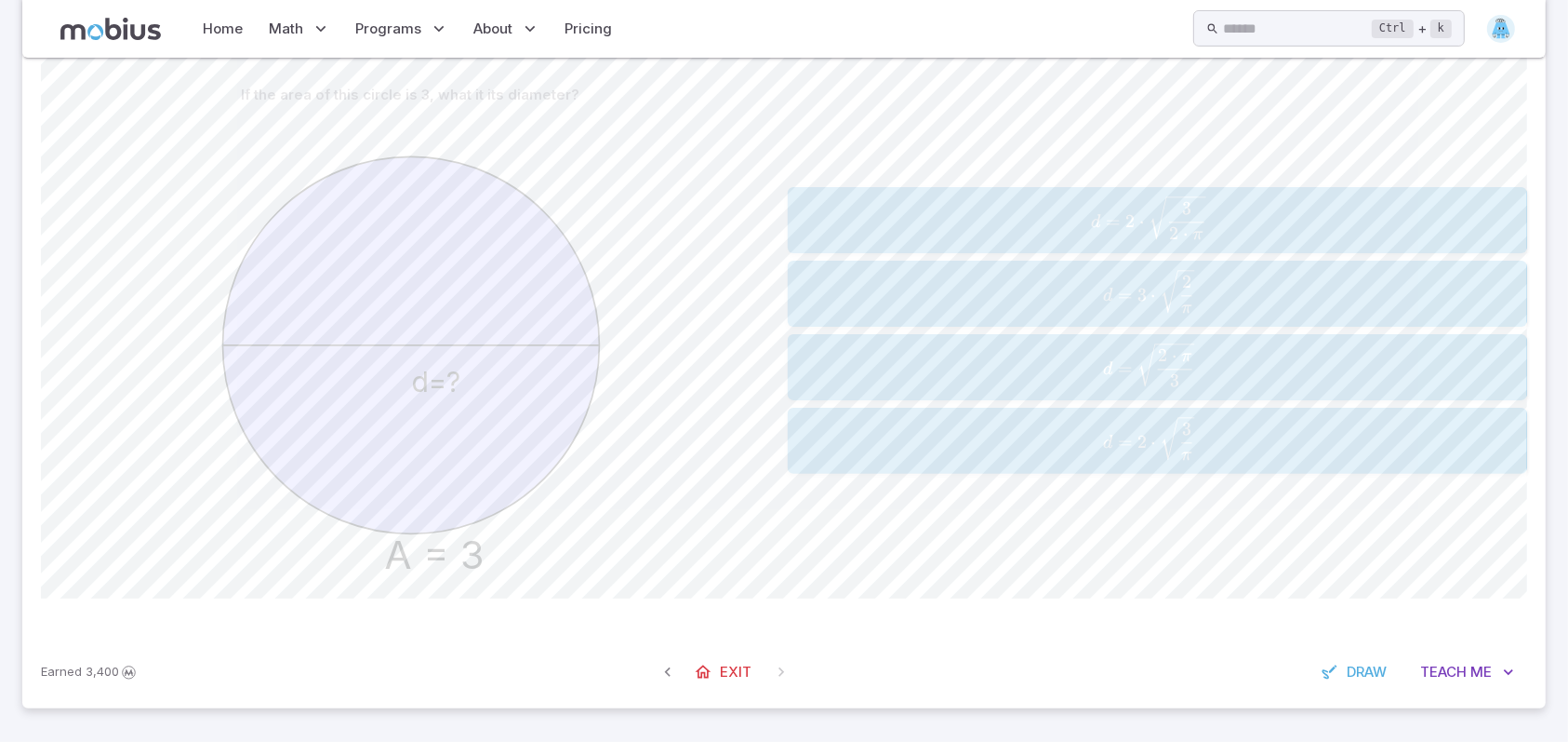
scroll to position [436, 0]
click at [956, 372] on span "d = 3 2 ⋅ π ​ ​" at bounding box center [1156, 367] width 658 height 45
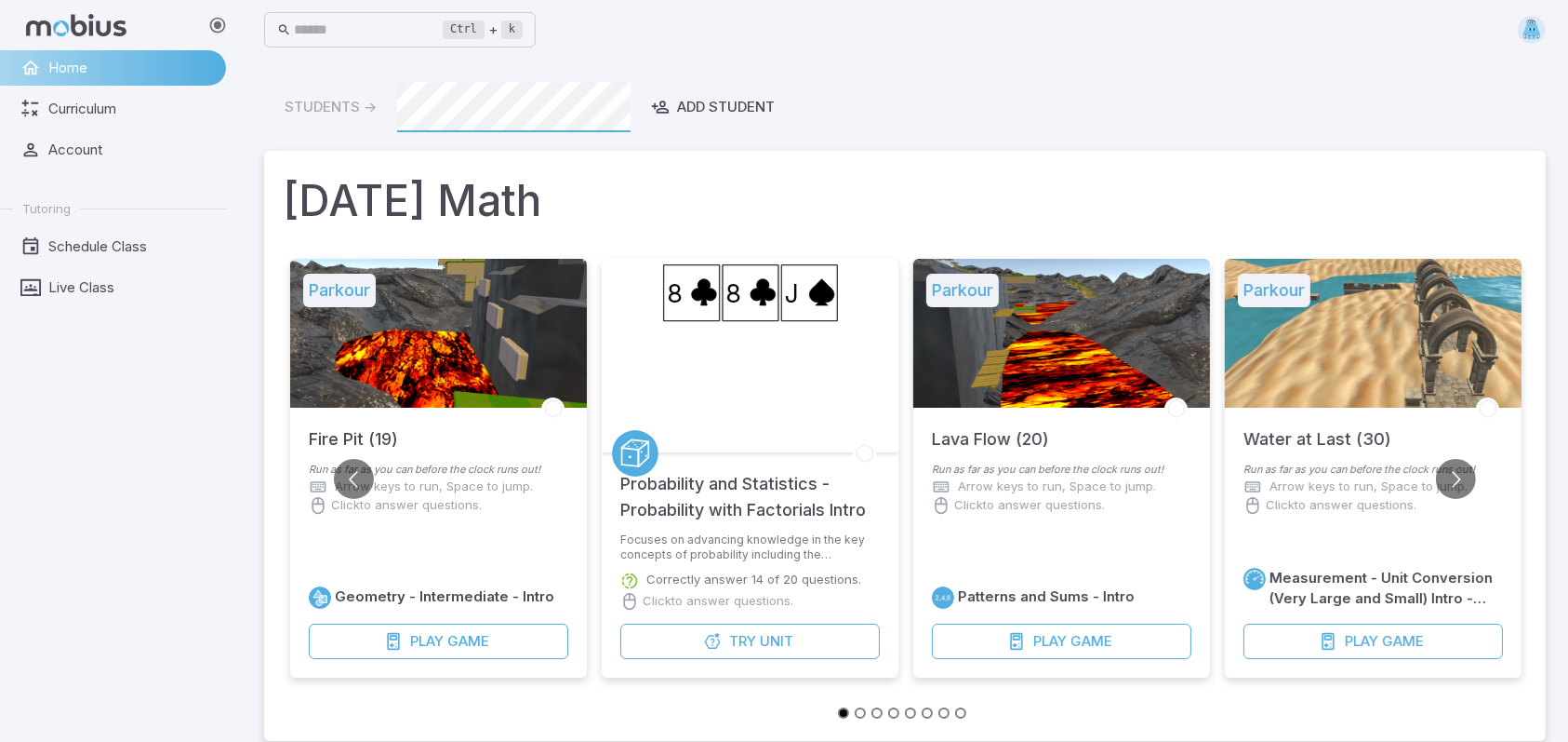
click at [212, 24] on icon at bounding box center [217, 25] width 19 height 19
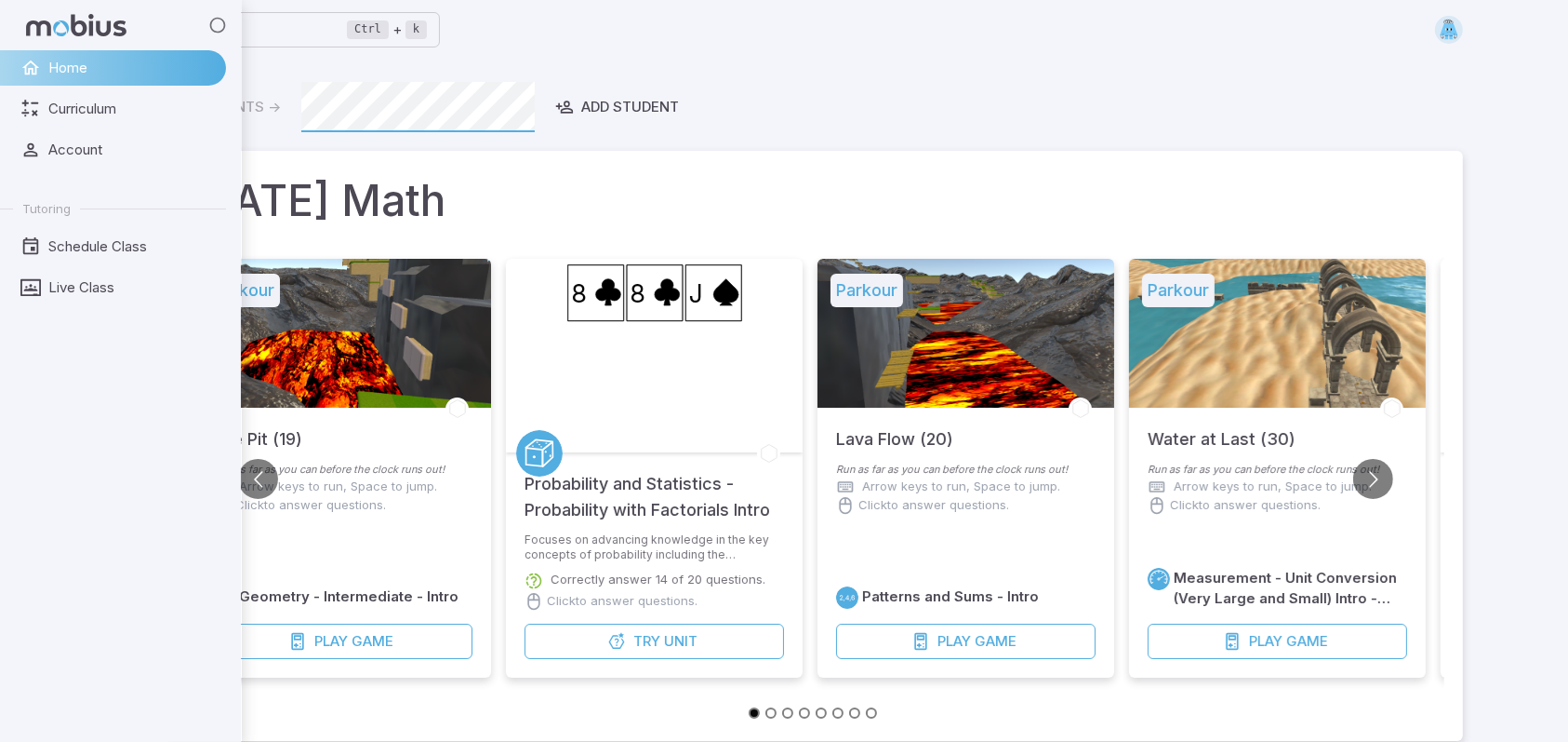
click at [218, 24] on icon at bounding box center [217, 25] width 19 height 19
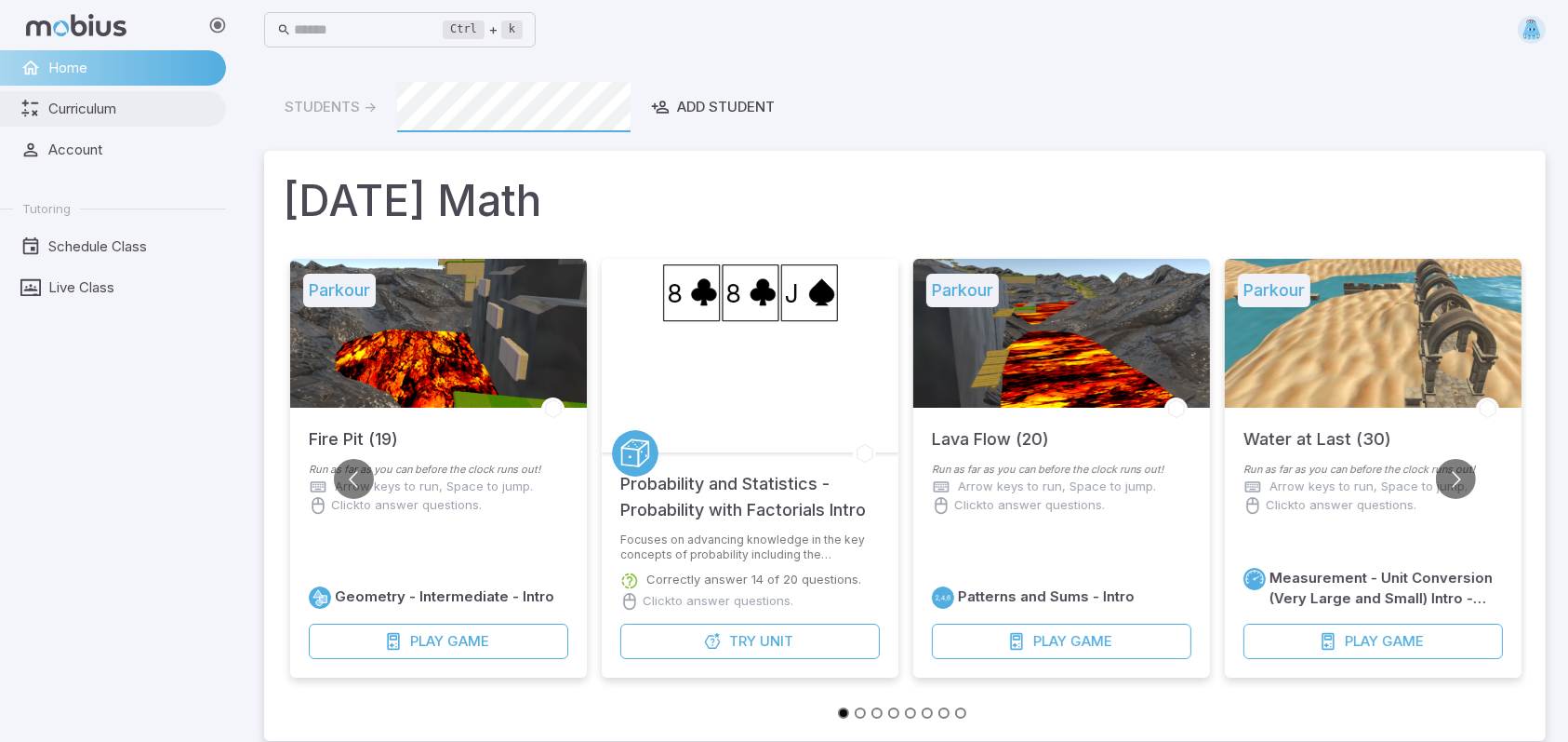
click at [157, 108] on span "Curriculum" at bounding box center [130, 109] width 165 height 21
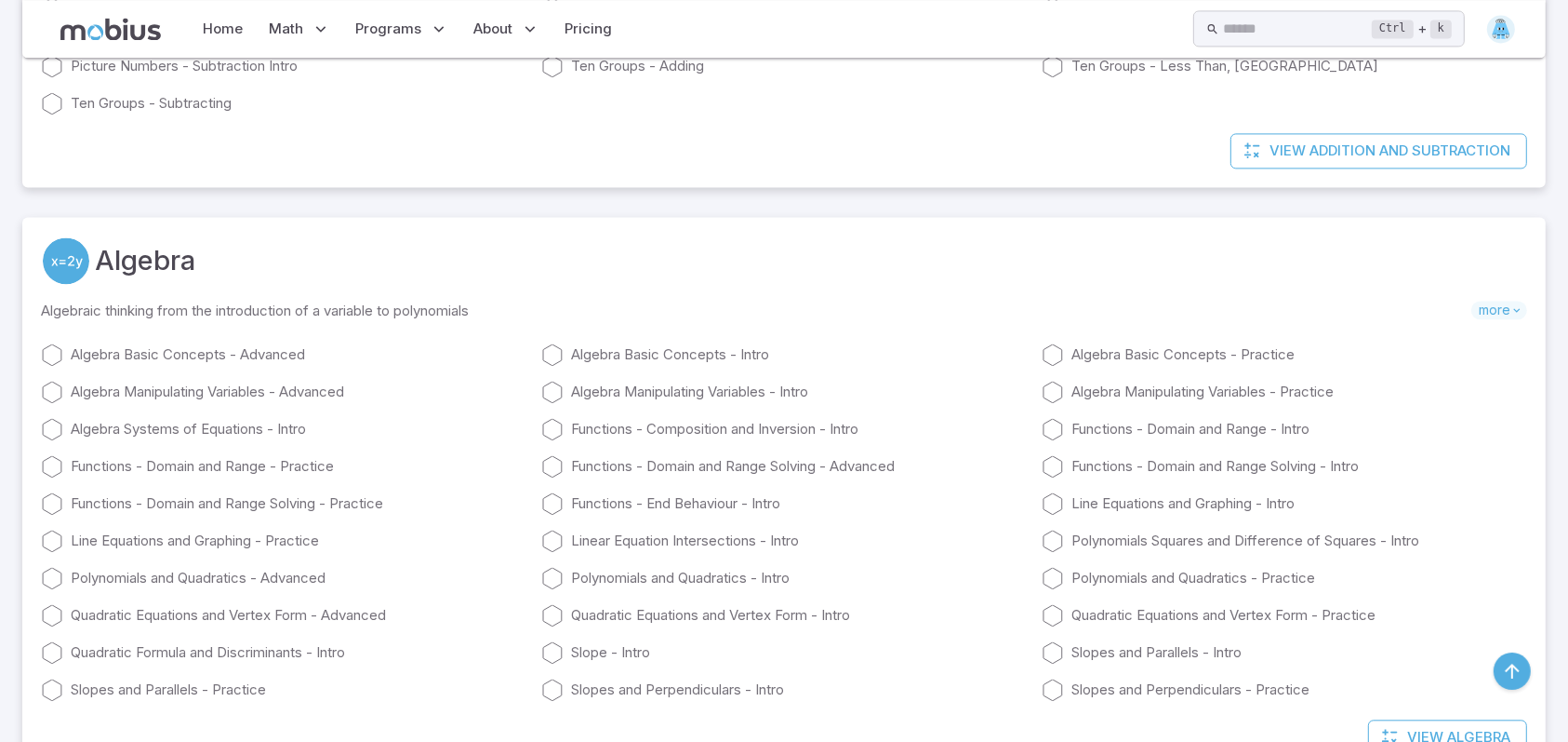
scroll to position [10544, 0]
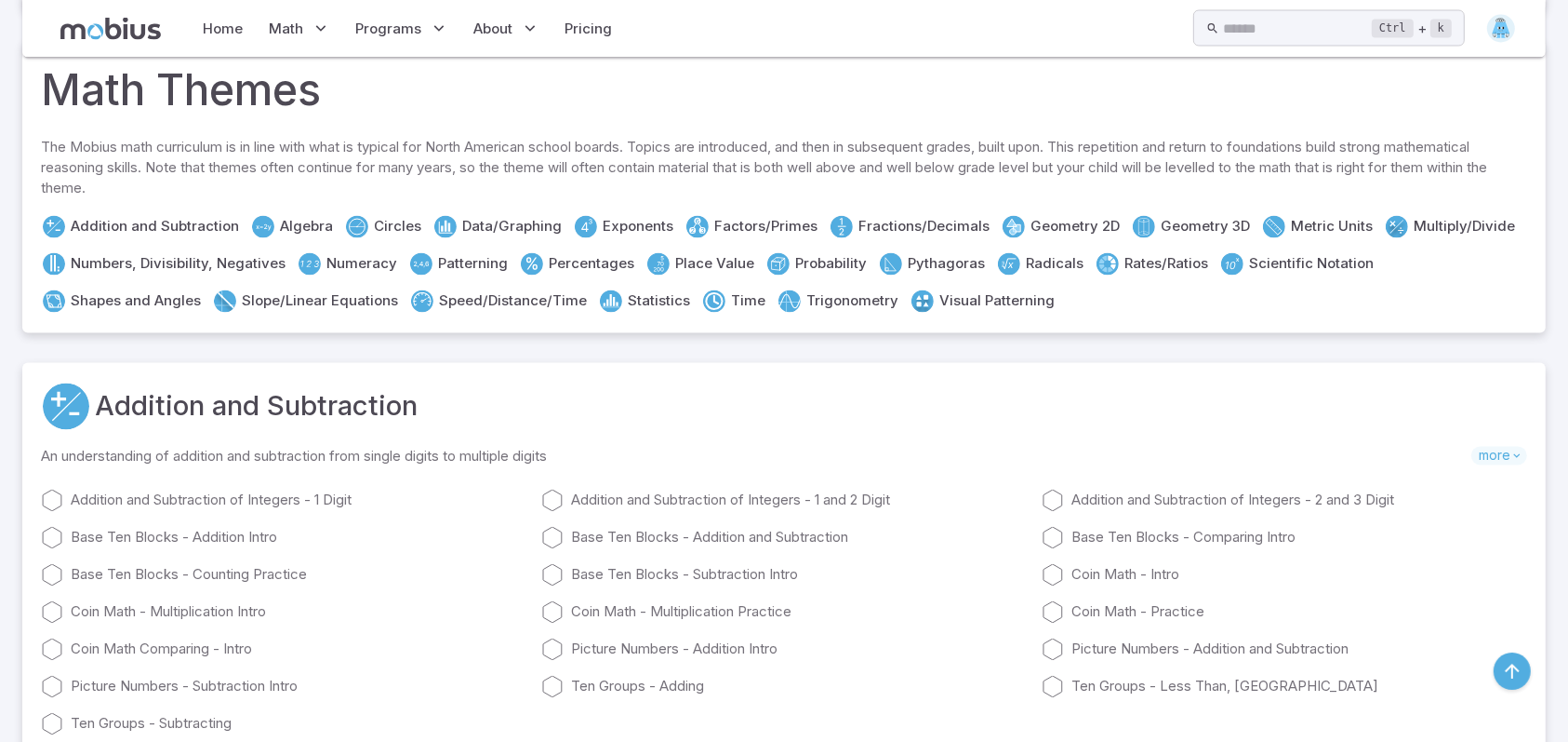
drag, startPoint x: 941, startPoint y: 474, endPoint x: 915, endPoint y: 443, distance: 40.5
drag, startPoint x: 915, startPoint y: 443, endPoint x: 558, endPoint y: 40, distance: 538.4
click at [558, 40] on div "Home Math Grade 1 Grade 2 Grade 3 Grade 4 Grade 5 Grade 6 Grade 7 Grade 8 Grade…" at bounding box center [408, 28] width 421 height 42
click at [578, 34] on link "Pricing" at bounding box center [589, 28] width 58 height 42
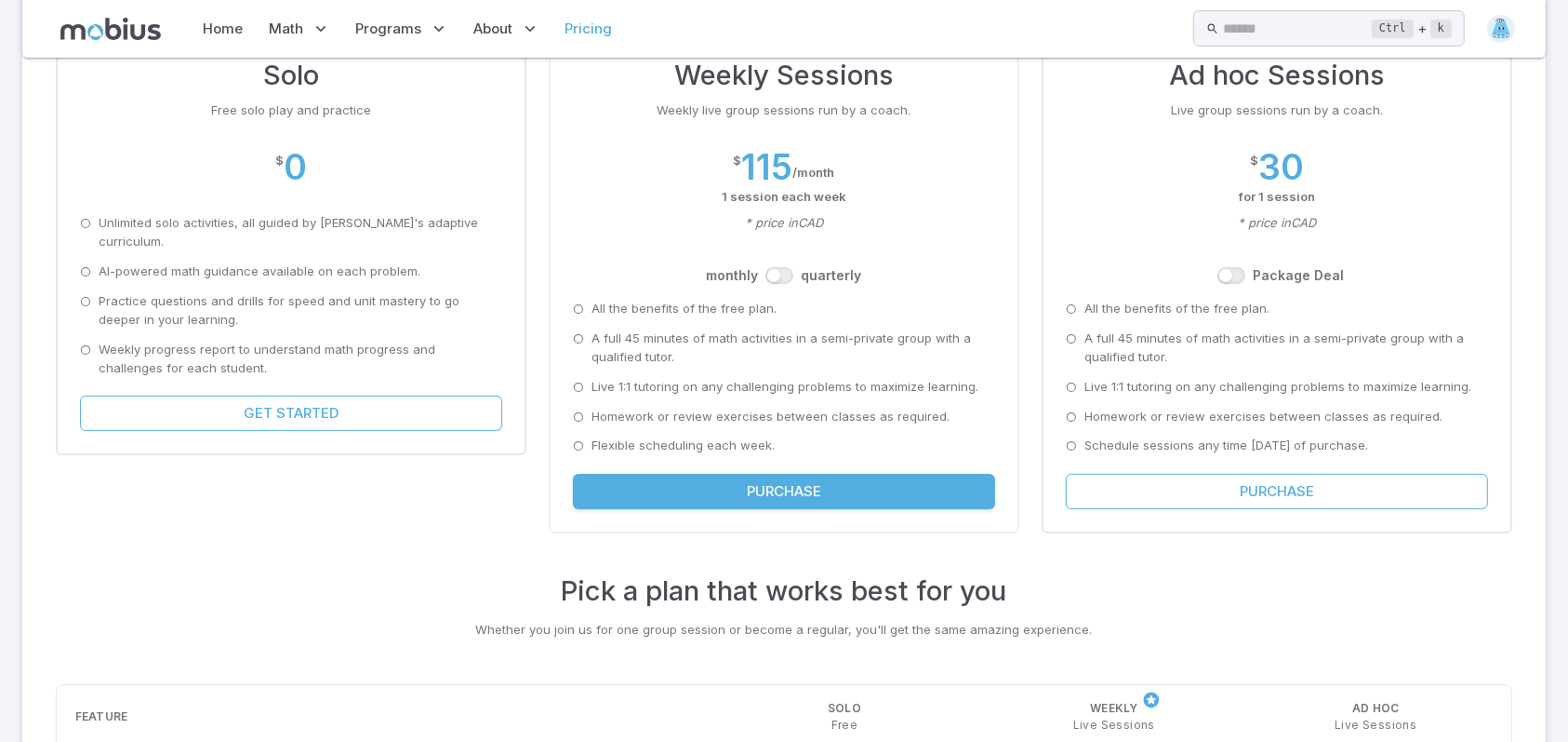
scroll to position [339, 0]
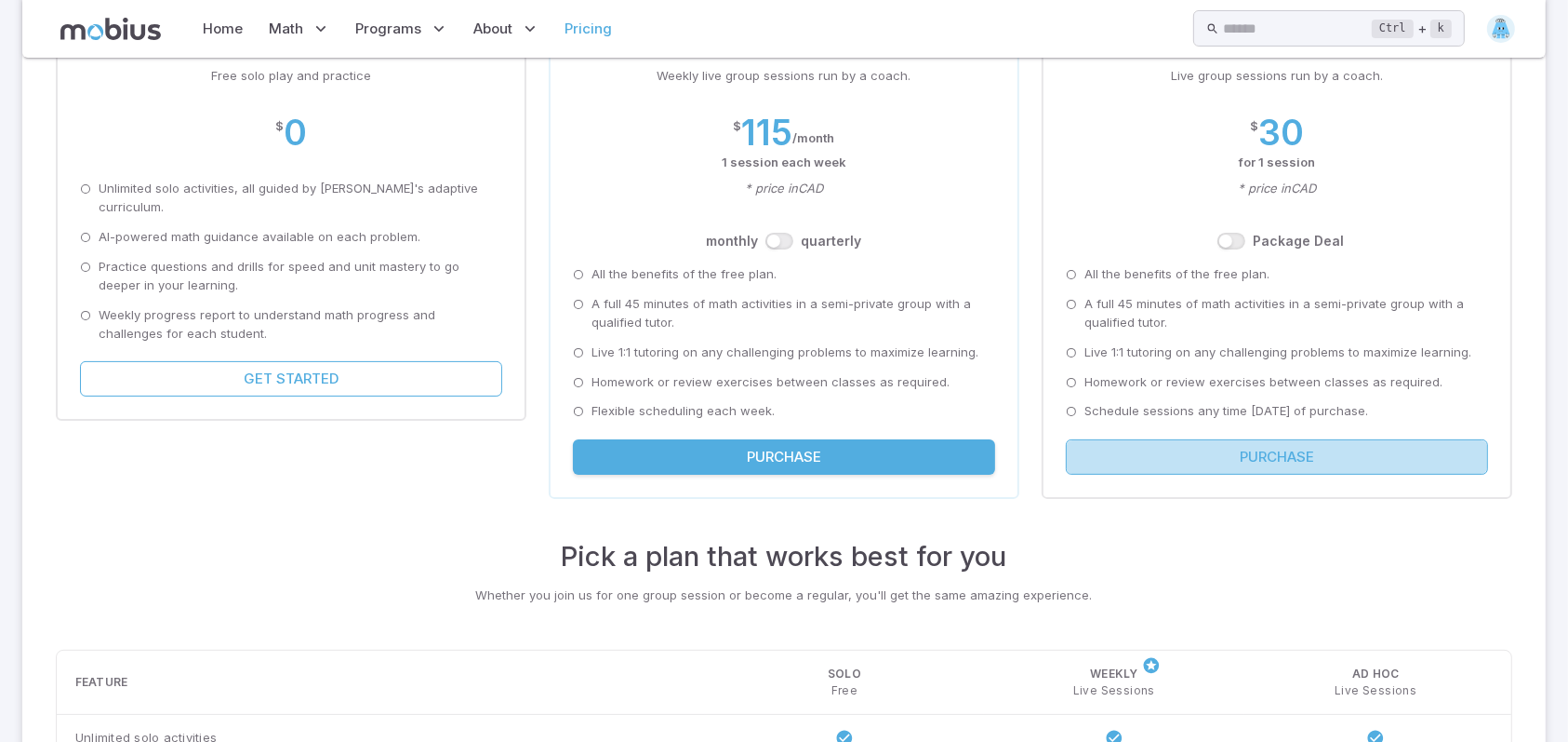
click at [1400, 453] on button "Purchase" at bounding box center [1276, 457] width 423 height 36
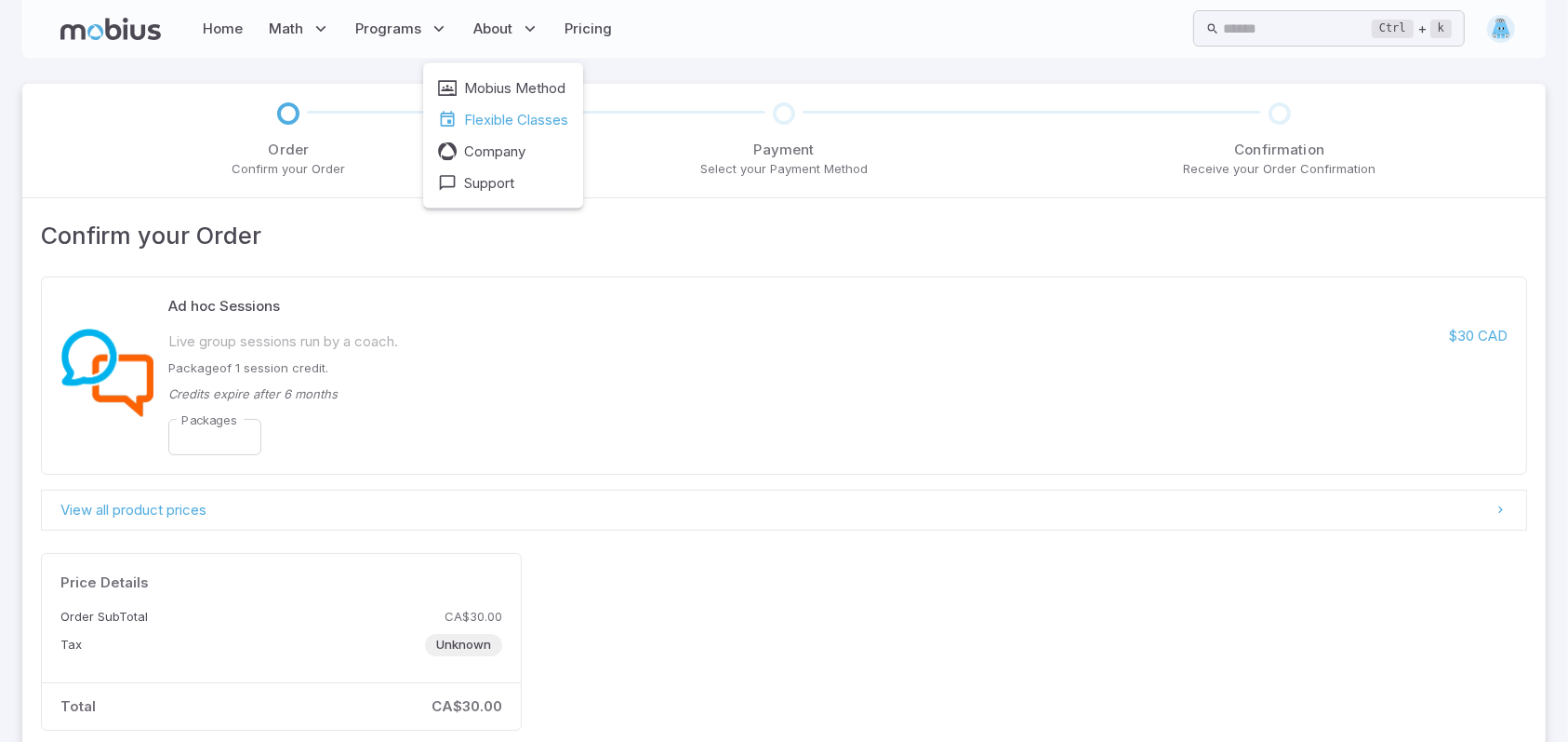
click at [476, 116] on span "Flexible Classes" at bounding box center [516, 121] width 104 height 21
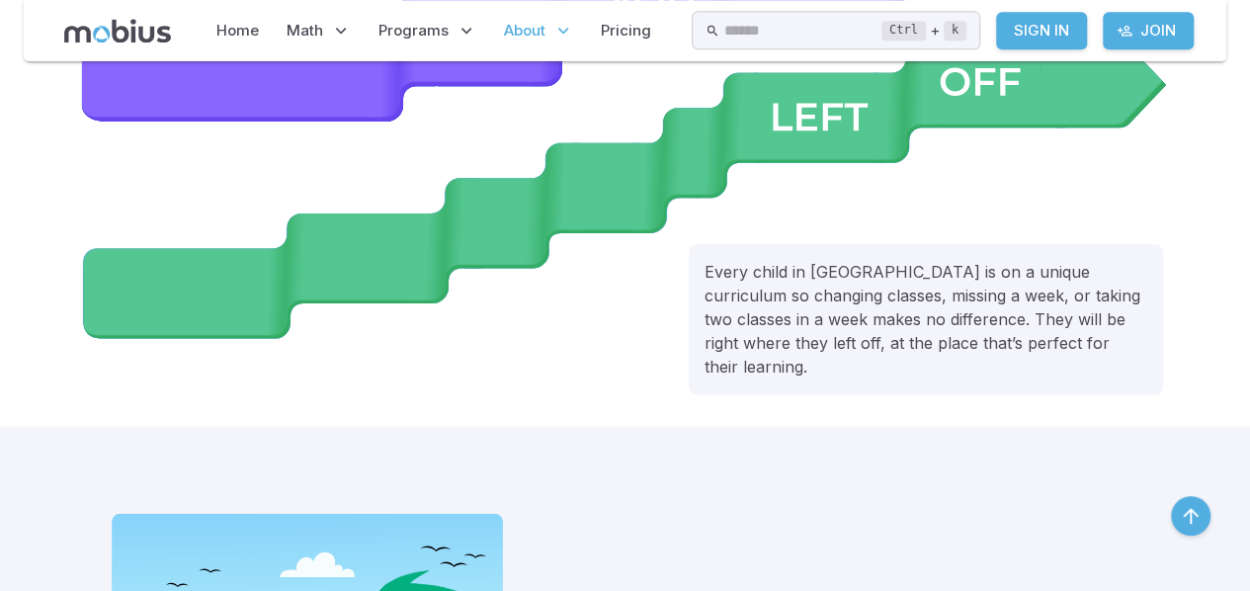
scroll to position [582, 0]
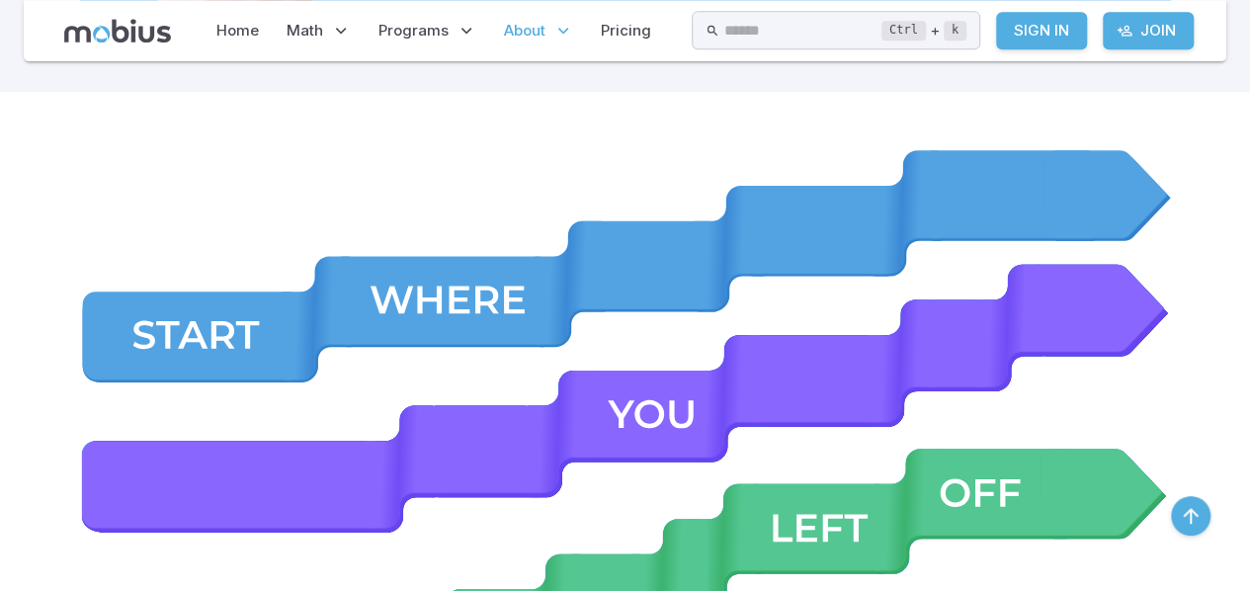
click at [106, 26] on icon at bounding box center [117, 31] width 107 height 24
